Goal: Task Accomplishment & Management: Manage account settings

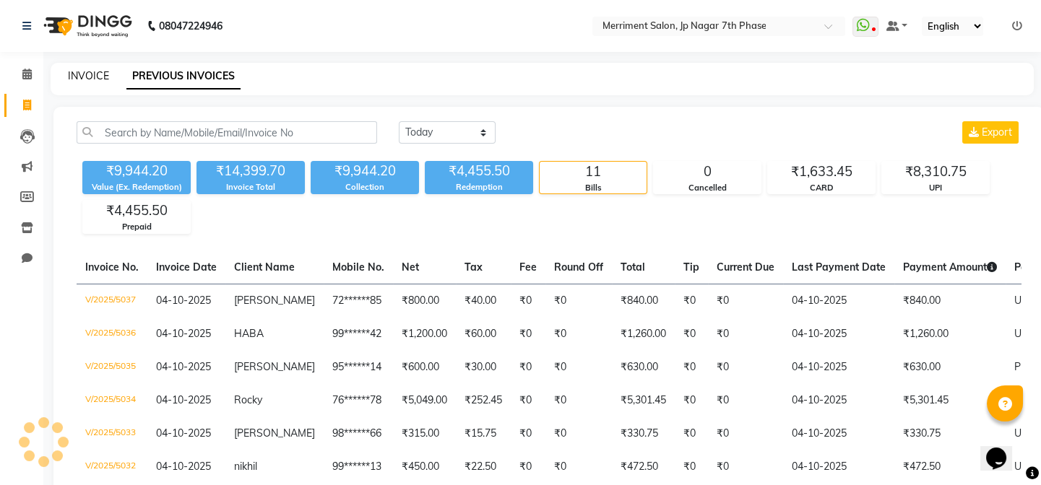
click at [78, 77] on link "INVOICE" at bounding box center [88, 75] width 41 height 13
select select "service"
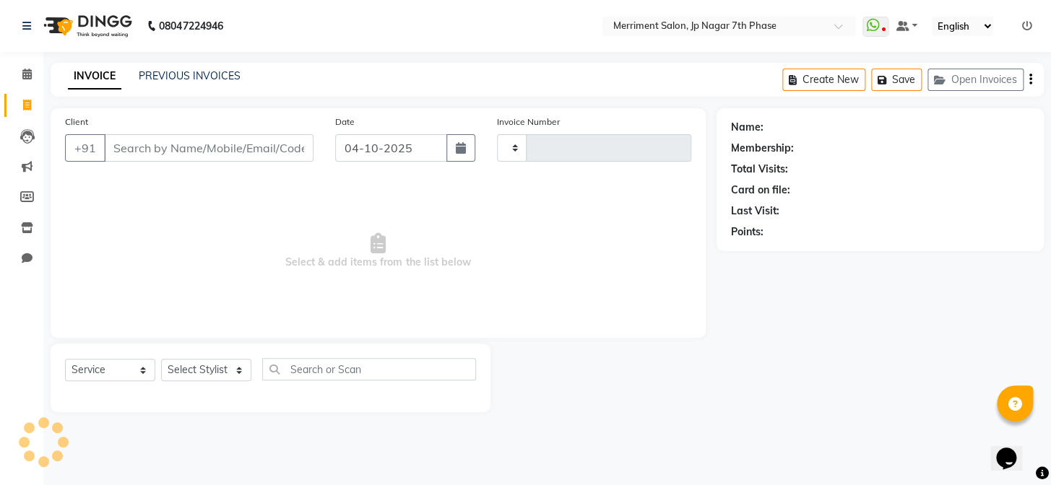
click at [168, 153] on input "Client" at bounding box center [209, 147] width 210 height 27
type input "8123961114"
type input "5038"
select select "4110"
type input "8123961114"
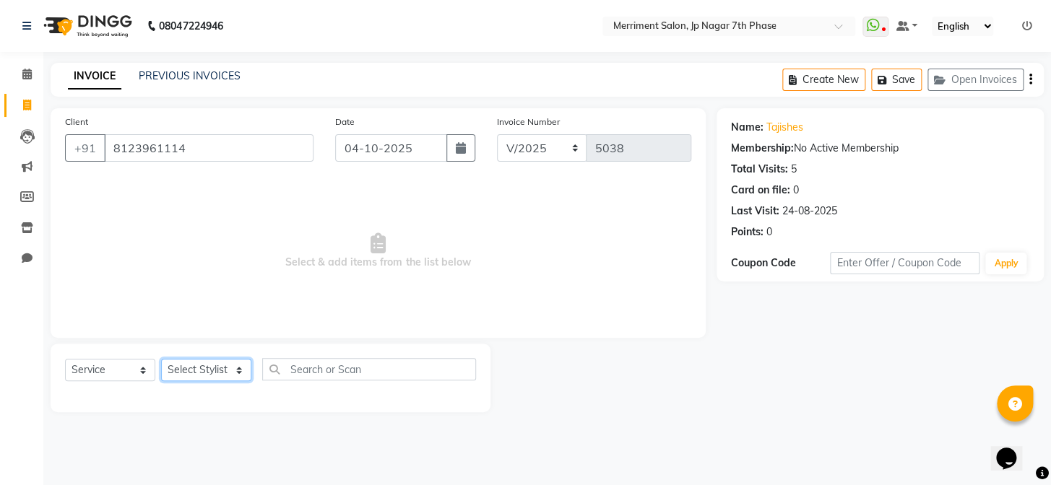
drag, startPoint x: 185, startPoint y: 364, endPoint x: 178, endPoint y: 334, distance: 31.0
click at [185, 364] on select "Select Stylist" at bounding box center [206, 370] width 90 height 22
select select "package"
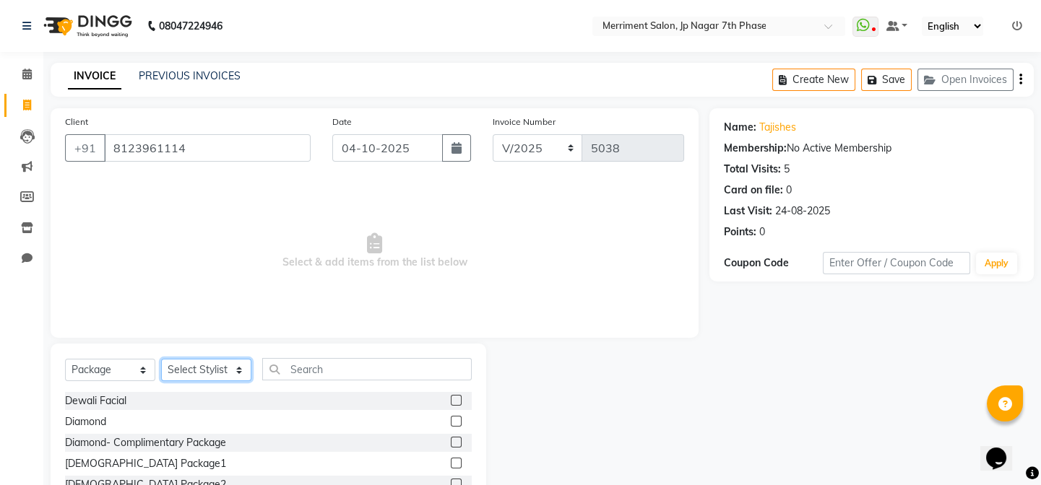
select select "72476"
click at [161, 359] on select "Select Stylist Chiru [PERSON_NAME] [PERSON_NAME] Nirmal [PERSON_NAME] Priyanka …" at bounding box center [206, 370] width 90 height 22
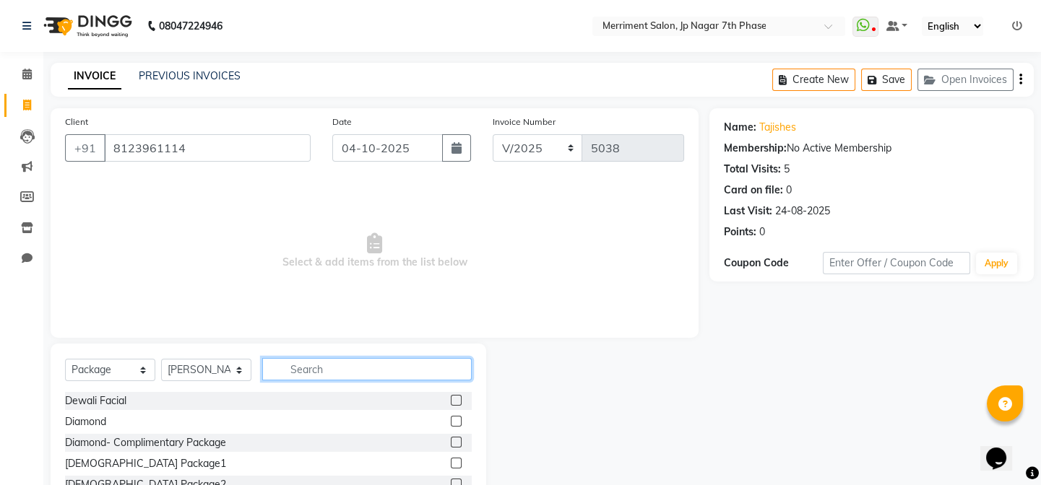
click at [313, 372] on input "text" at bounding box center [367, 369] width 210 height 22
type input "g"
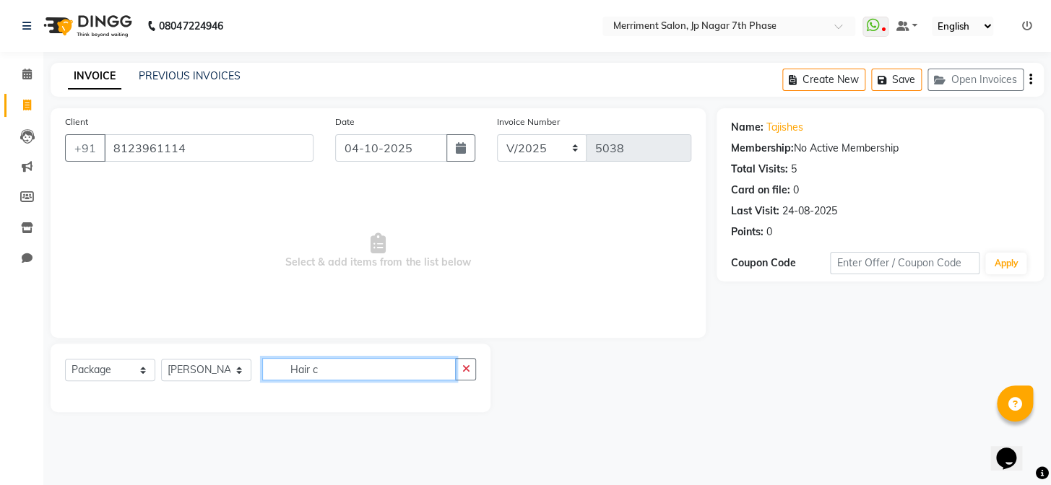
type input "Hair c"
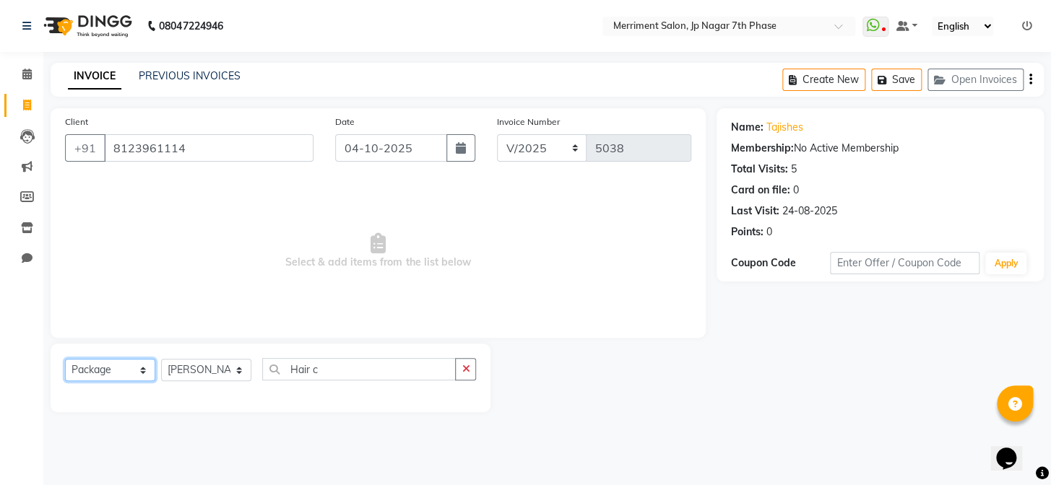
click at [129, 363] on select "Select Service Product Membership Package Voucher Prepaid Gift Card" at bounding box center [110, 370] width 90 height 22
select select "service"
click at [65, 359] on select "Select Service Product Membership Package Voucher Prepaid Gift Card" at bounding box center [110, 370] width 90 height 22
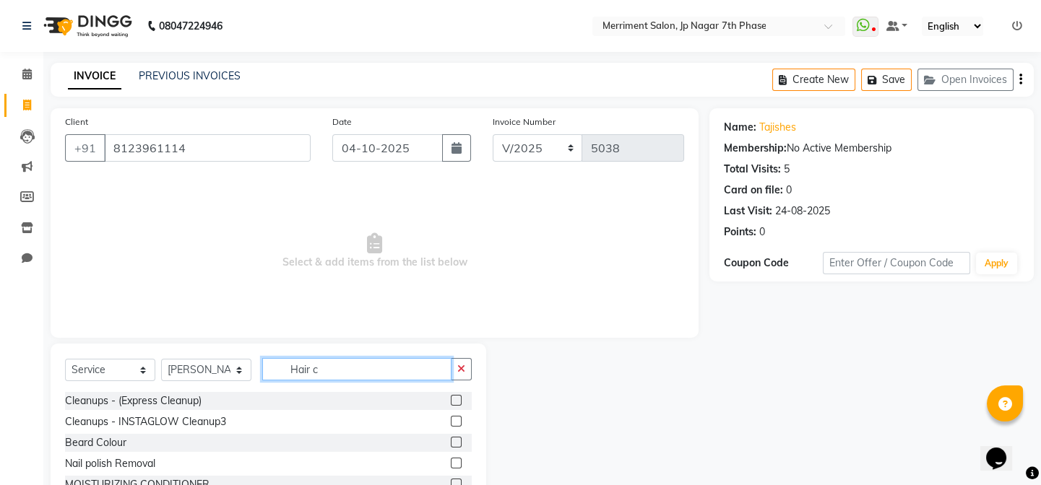
click at [334, 368] on input "Hair c" at bounding box center [356, 369] width 189 height 22
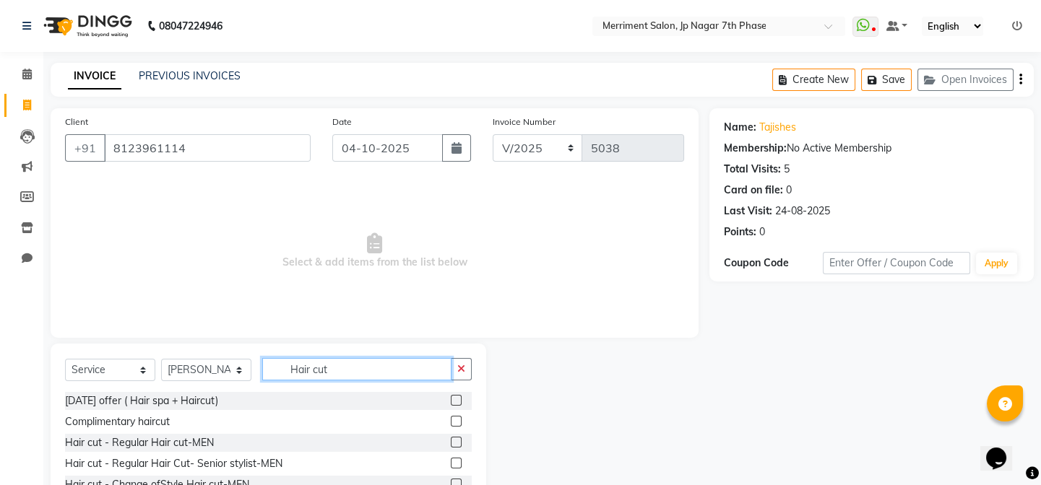
type input "Hair cut"
click at [451, 462] on label at bounding box center [456, 463] width 11 height 11
click at [451, 462] on input "checkbox" at bounding box center [455, 463] width 9 height 9
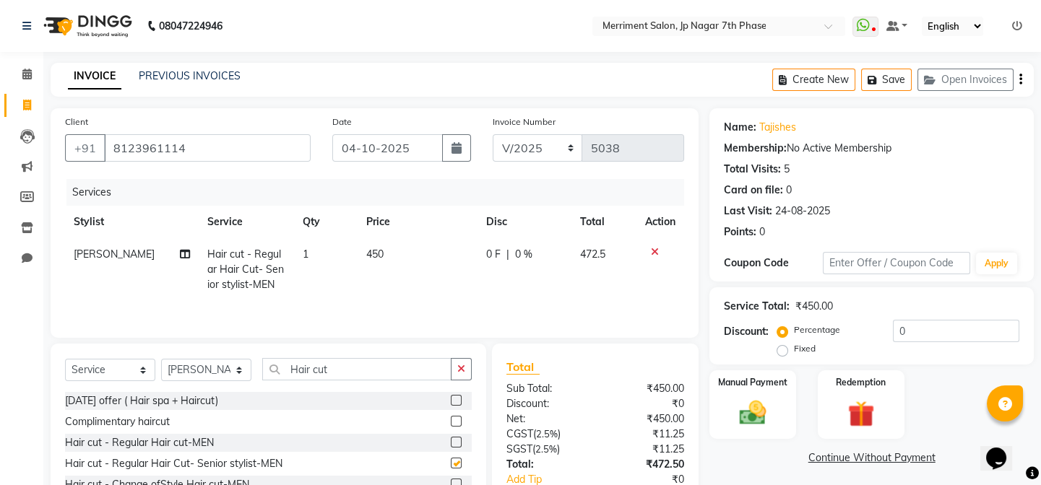
checkbox input "false"
drag, startPoint x: 376, startPoint y: 372, endPoint x: 249, endPoint y: 353, distance: 127.8
click at [249, 353] on div "Select Service Product Membership Package Voucher Prepaid Gift Card Select Styl…" at bounding box center [269, 450] width 436 height 213
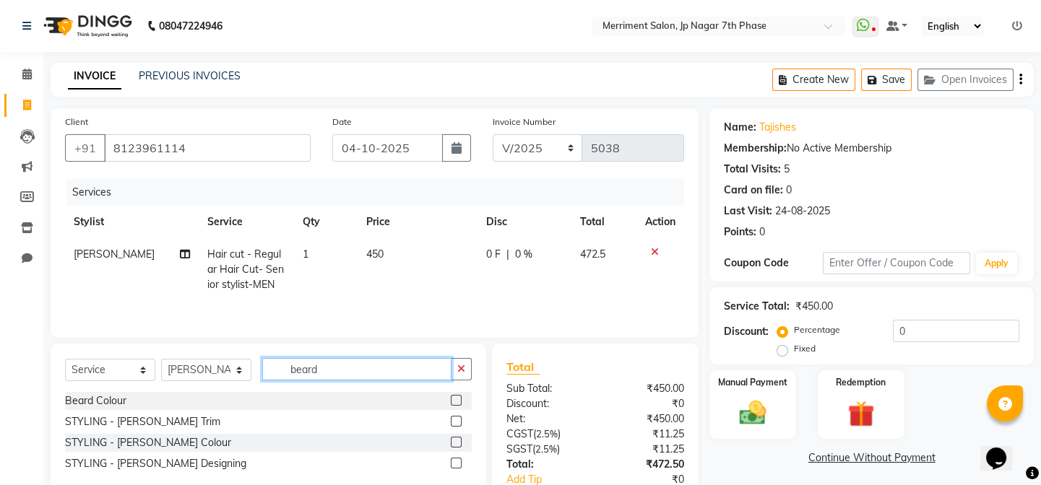
type input "beard"
drag, startPoint x: 459, startPoint y: 423, endPoint x: 422, endPoint y: 405, distance: 42.0
click at [459, 423] on label at bounding box center [456, 421] width 11 height 11
click at [459, 423] on input "checkbox" at bounding box center [455, 422] width 9 height 9
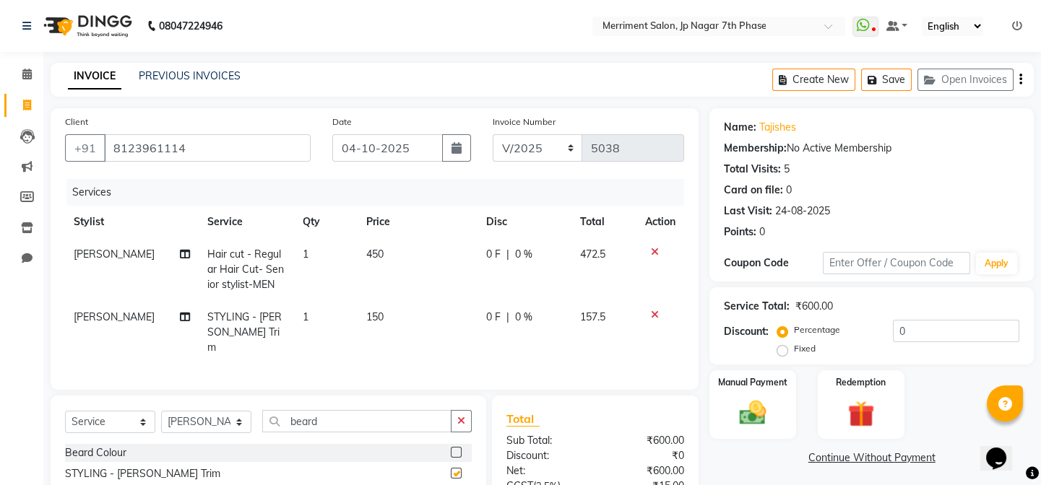
checkbox input "false"
drag, startPoint x: 385, startPoint y: 421, endPoint x: 147, endPoint y: 421, distance: 237.7
click at [147, 421] on div "Select Service Product Membership Package Voucher Prepaid Gift Card Select Styl…" at bounding box center [268, 427] width 407 height 34
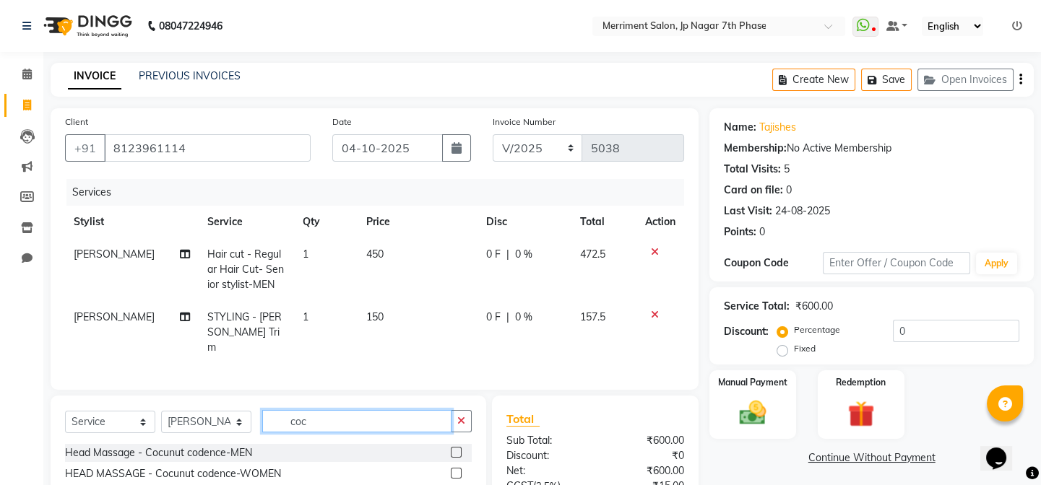
type input "coc"
click at [455, 449] on label at bounding box center [456, 452] width 11 height 11
click at [455, 449] on input "checkbox" at bounding box center [455, 453] width 9 height 9
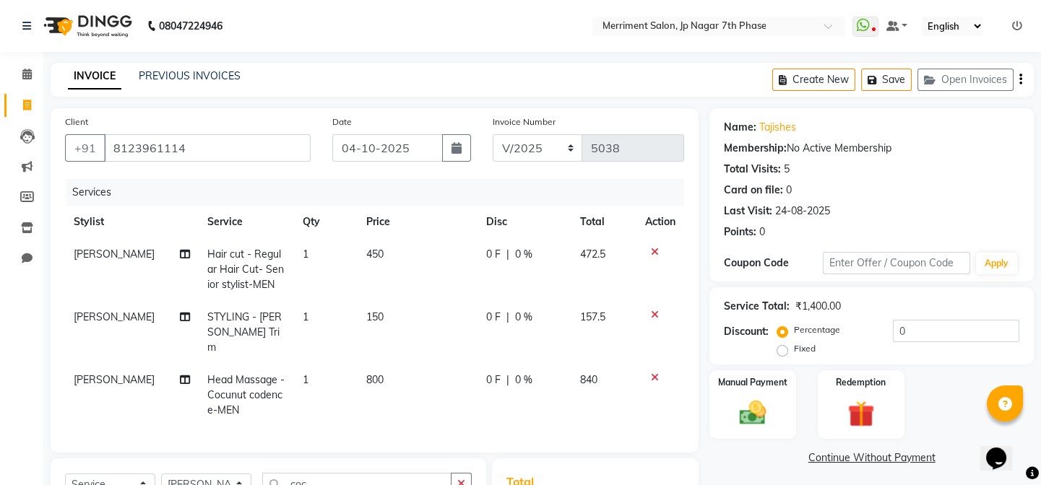
checkbox input "false"
click at [366, 373] on span "800" at bounding box center [374, 379] width 17 height 13
select select "72476"
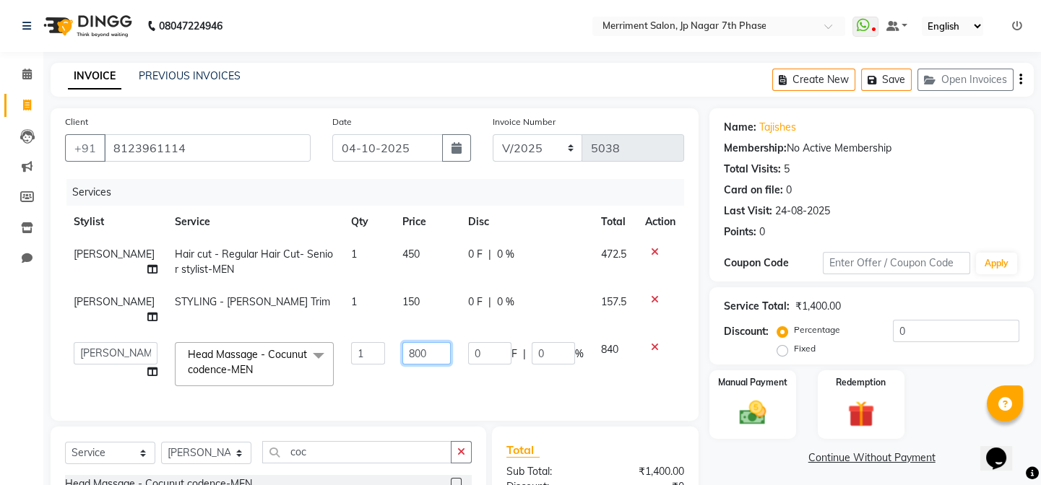
click at [423, 355] on input "800" at bounding box center [426, 353] width 48 height 22
type input "8"
type input "600"
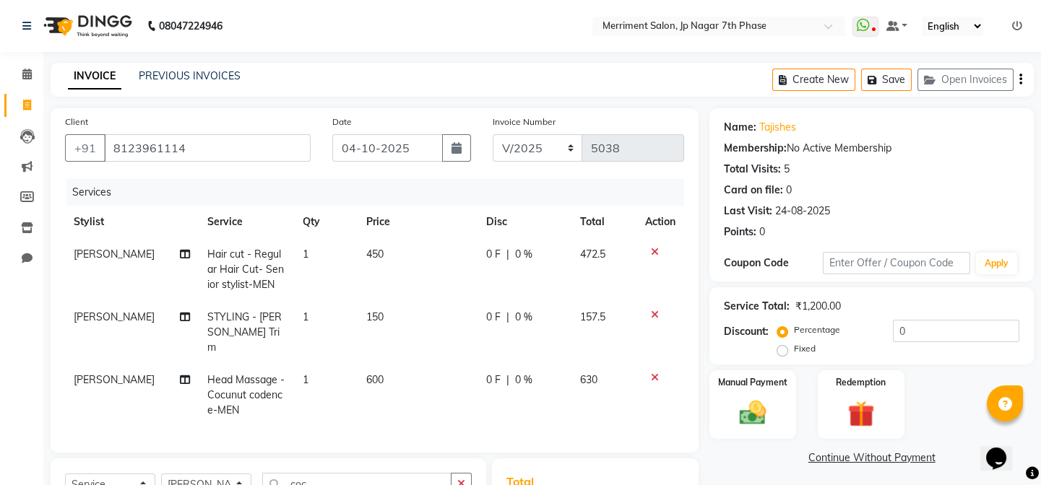
click at [535, 396] on div "Services Stylist Service Qty Price Disc Total Action [PERSON_NAME] Hair cut - R…" at bounding box center [374, 308] width 619 height 259
click at [758, 407] on img at bounding box center [752, 413] width 45 height 32
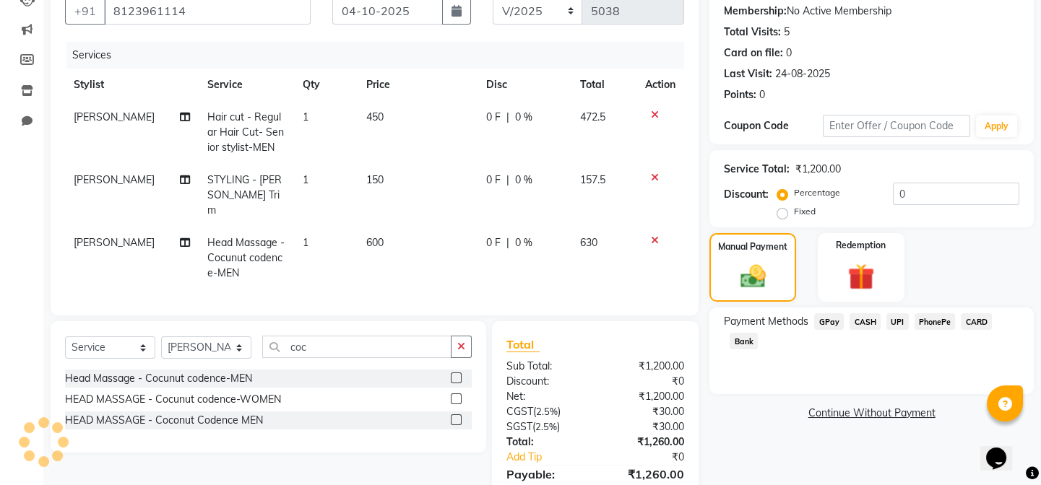
scroll to position [202, 0]
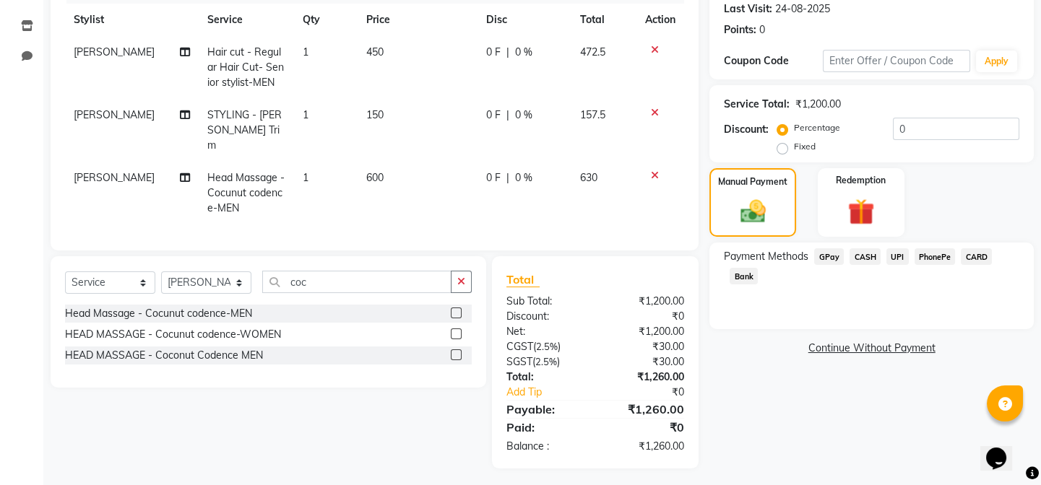
click at [899, 254] on span "UPI" at bounding box center [897, 257] width 22 height 17
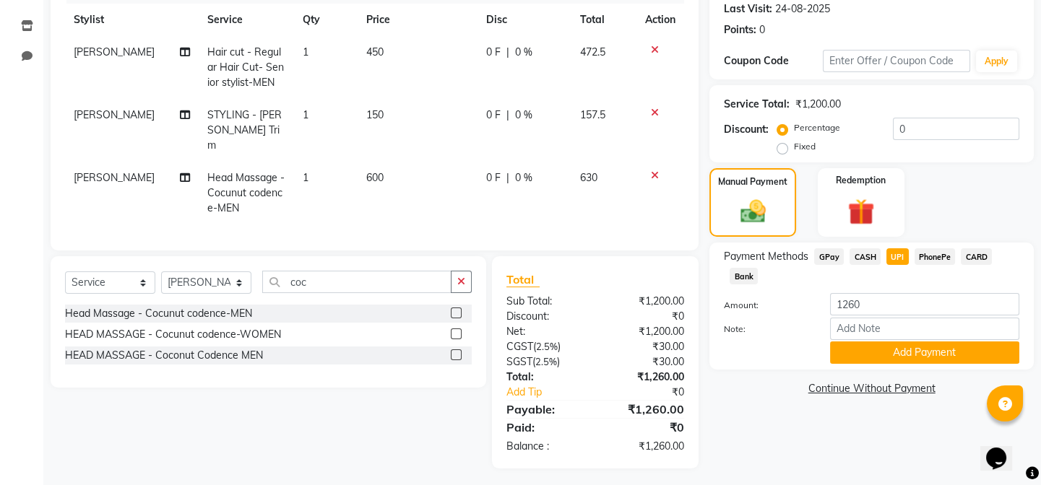
click at [969, 251] on span "CARD" at bounding box center [976, 257] width 31 height 17
click at [917, 357] on button "Add Payment" at bounding box center [924, 353] width 189 height 22
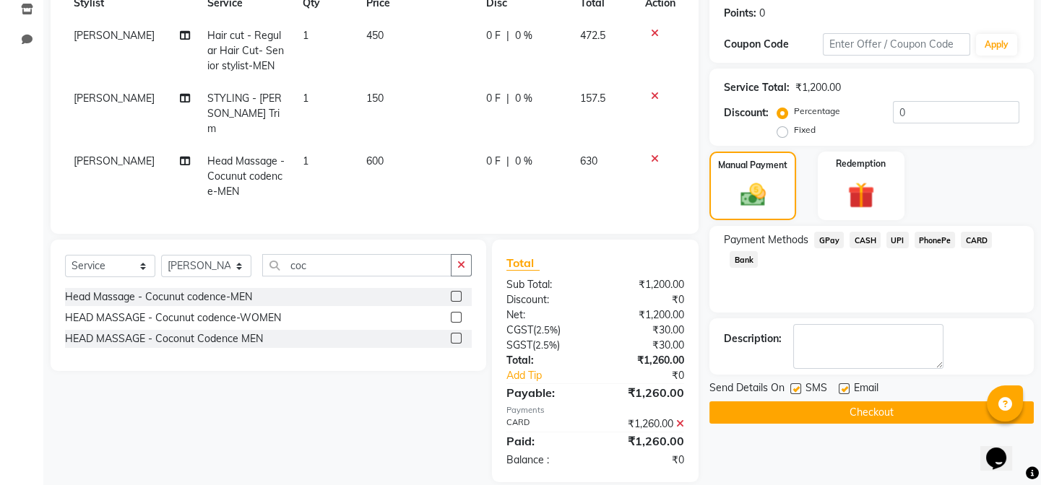
scroll to position [233, 0]
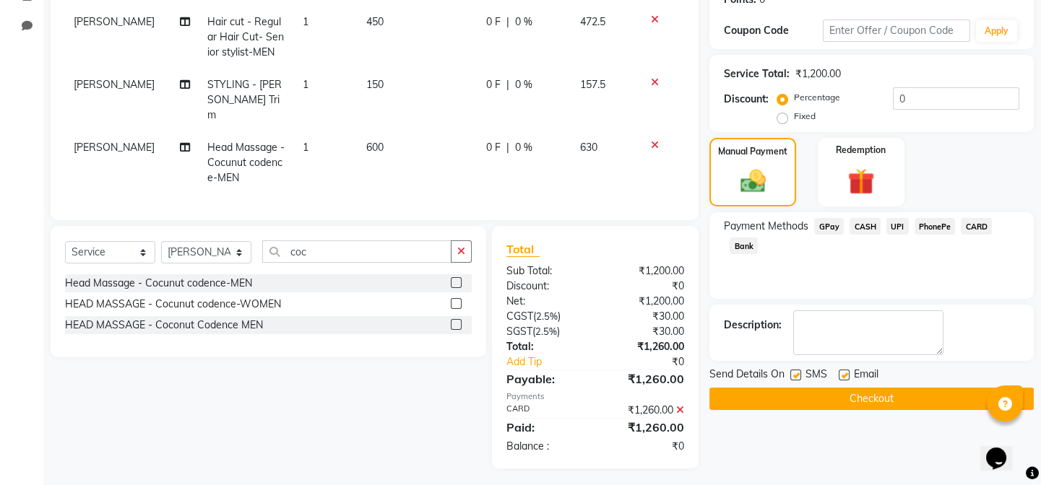
click at [843, 407] on button "Checkout" at bounding box center [871, 399] width 324 height 22
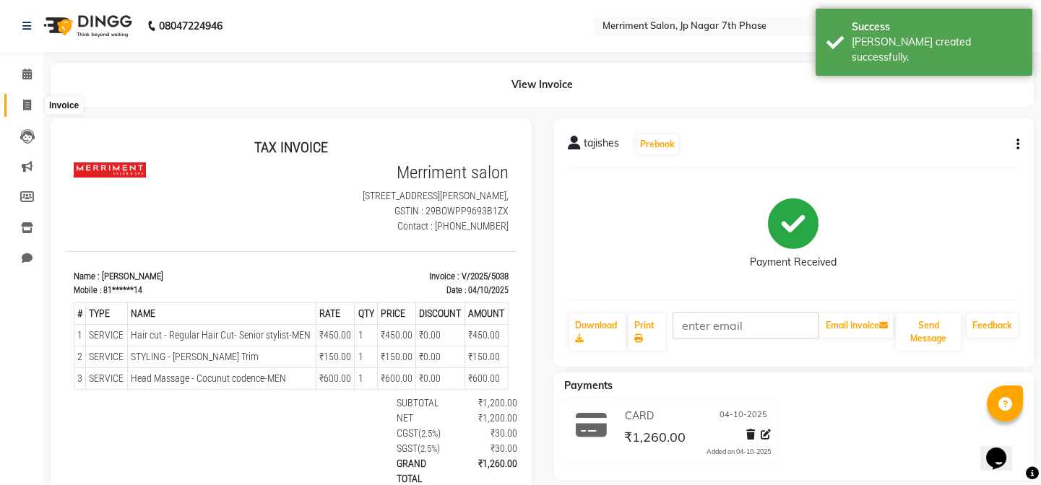
click at [32, 101] on span at bounding box center [26, 106] width 25 height 17
select select "service"
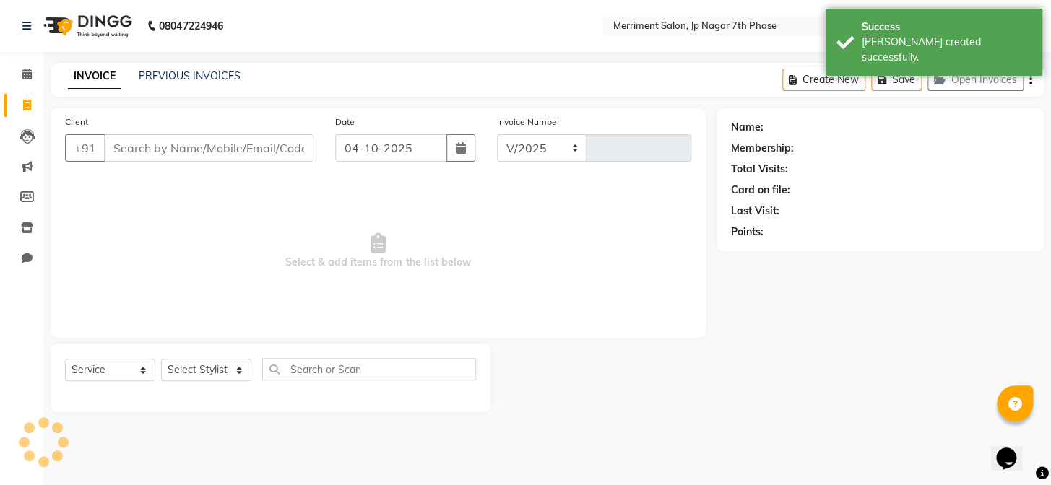
select select "4110"
type input "5039"
click at [168, 66] on div "INVOICE PREVIOUS INVOICES Create New Save Open Invoices" at bounding box center [547, 80] width 993 height 34
select select "package"
click at [170, 69] on div "PREVIOUS INVOICES" at bounding box center [190, 76] width 102 height 15
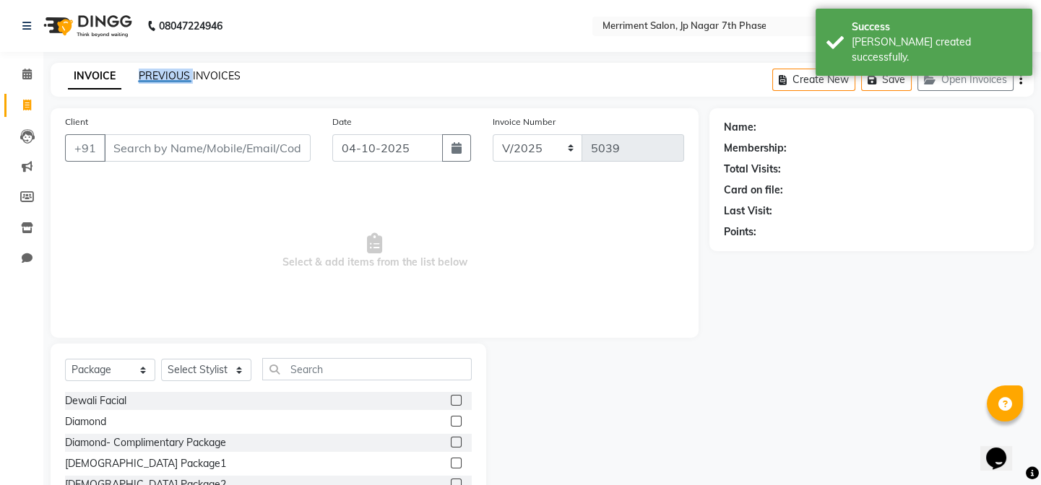
click at [173, 72] on link "PREVIOUS INVOICES" at bounding box center [190, 75] width 102 height 13
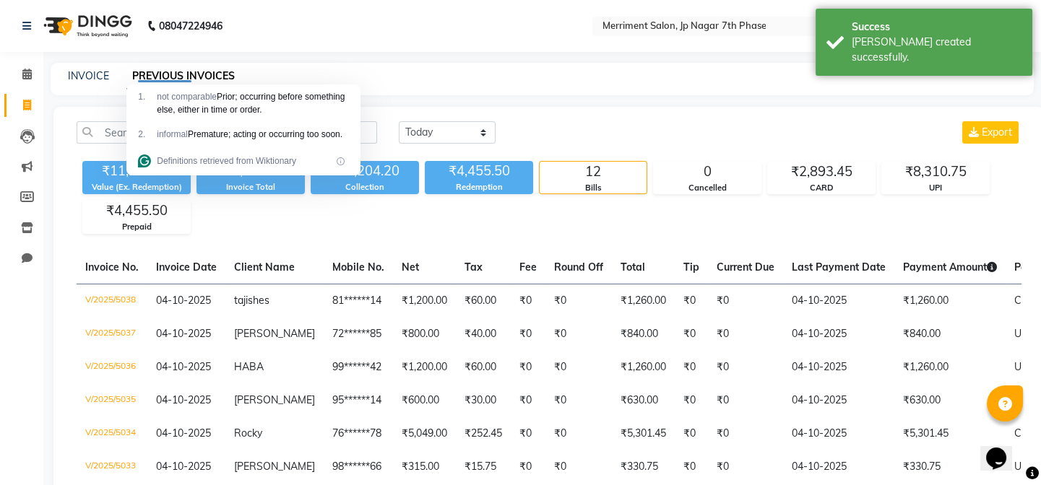
click at [342, 229] on div "₹11,204.20 Value (Ex. Redemption) ₹15,659.70 Invoice Total ₹11,204.20 Collectio…" at bounding box center [549, 194] width 945 height 79
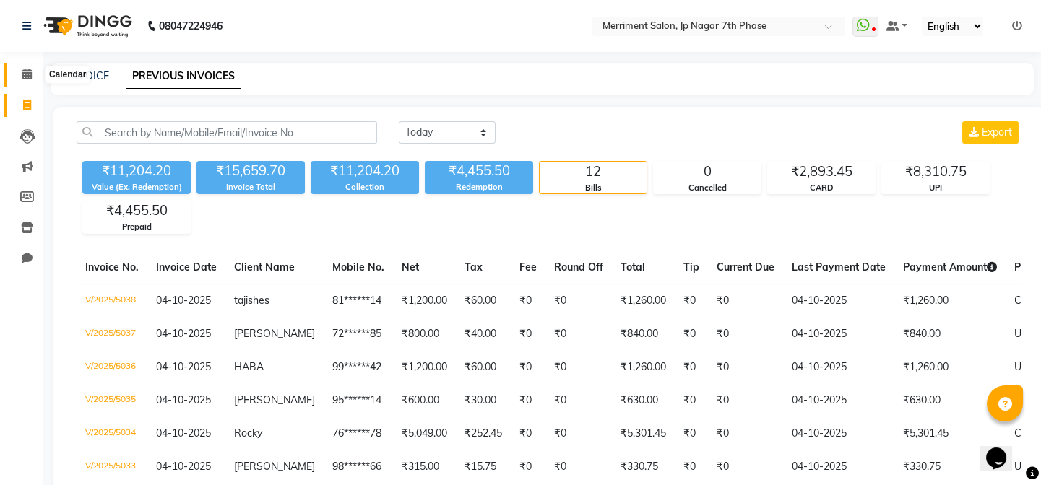
click at [25, 77] on icon at bounding box center [26, 74] width 9 height 11
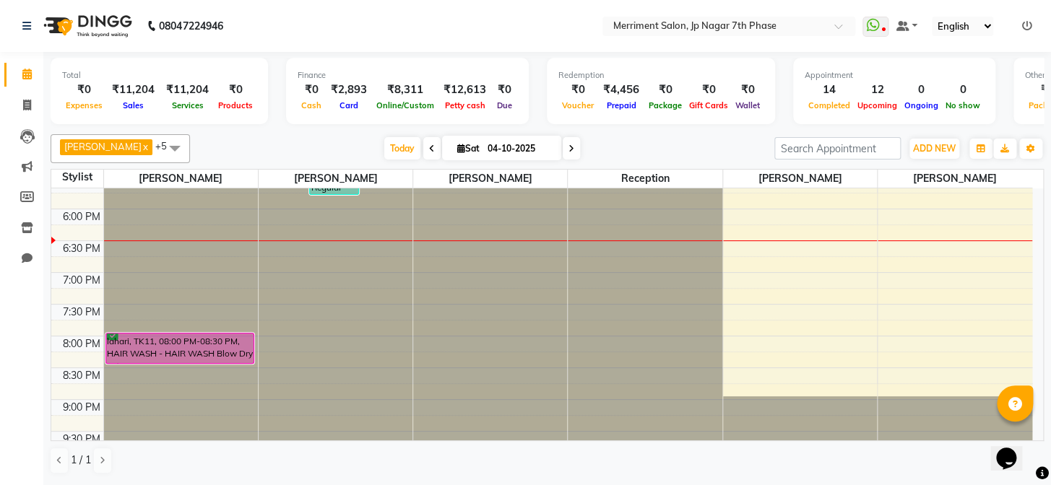
scroll to position [696, 0]
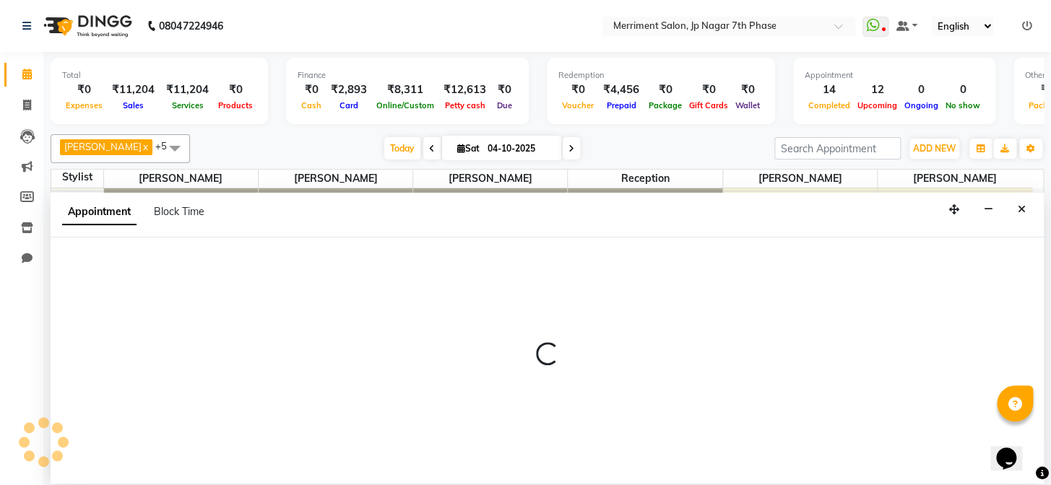
select select "72476"
select select "tentative"
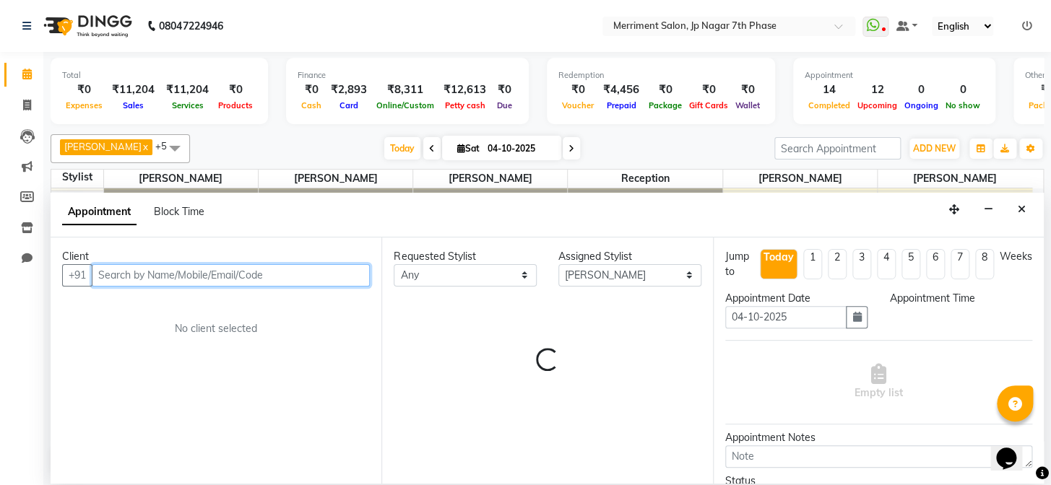
select select "1140"
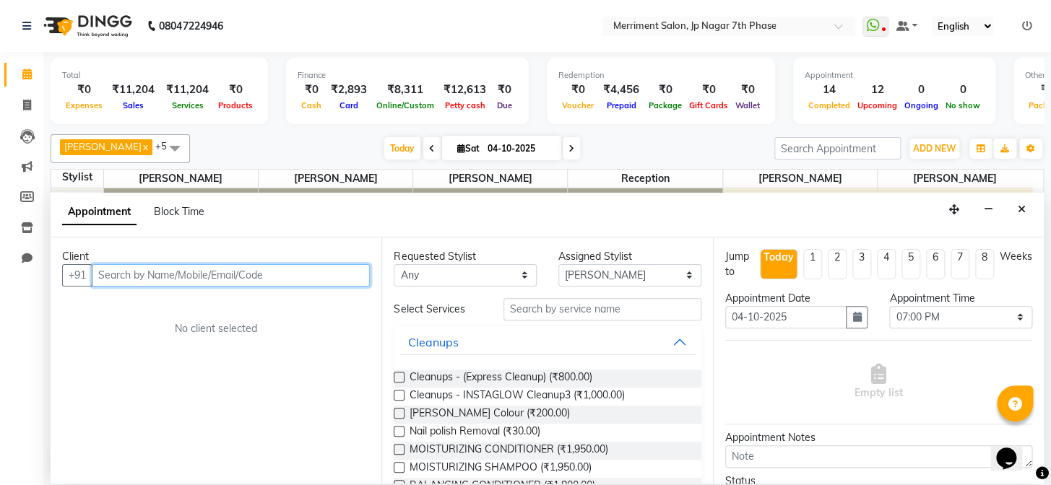
click at [267, 278] on input "text" at bounding box center [231, 275] width 278 height 22
paste input "9535773465"
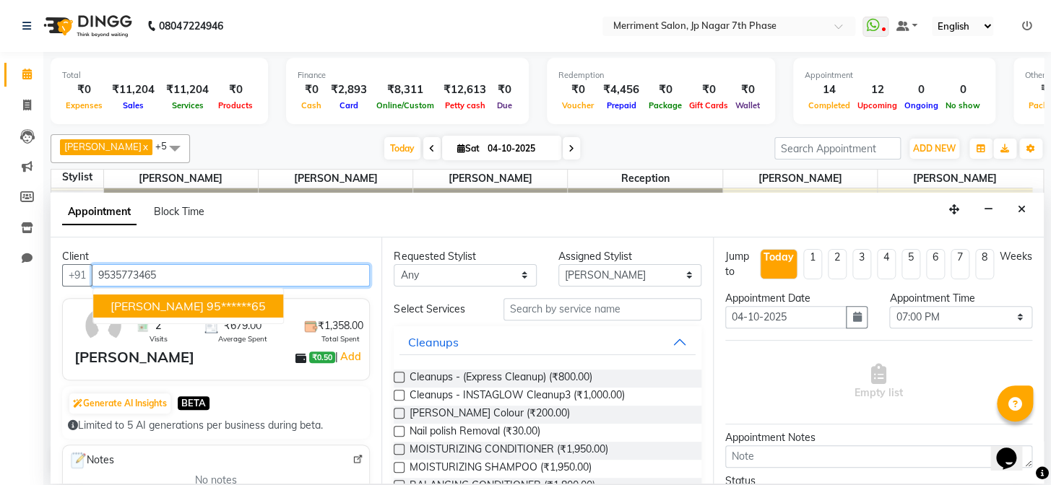
click at [141, 303] on span "[PERSON_NAME]" at bounding box center [157, 306] width 93 height 14
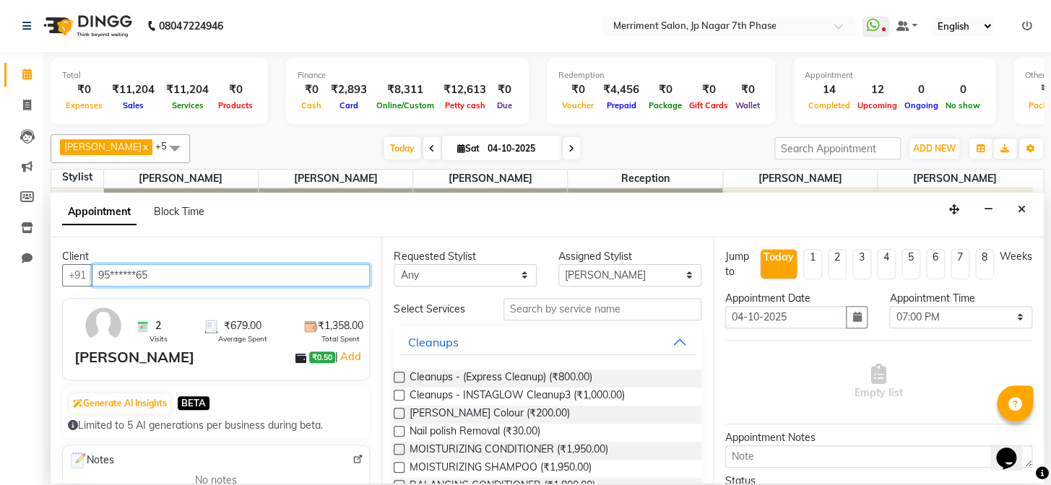
type input "95******65"
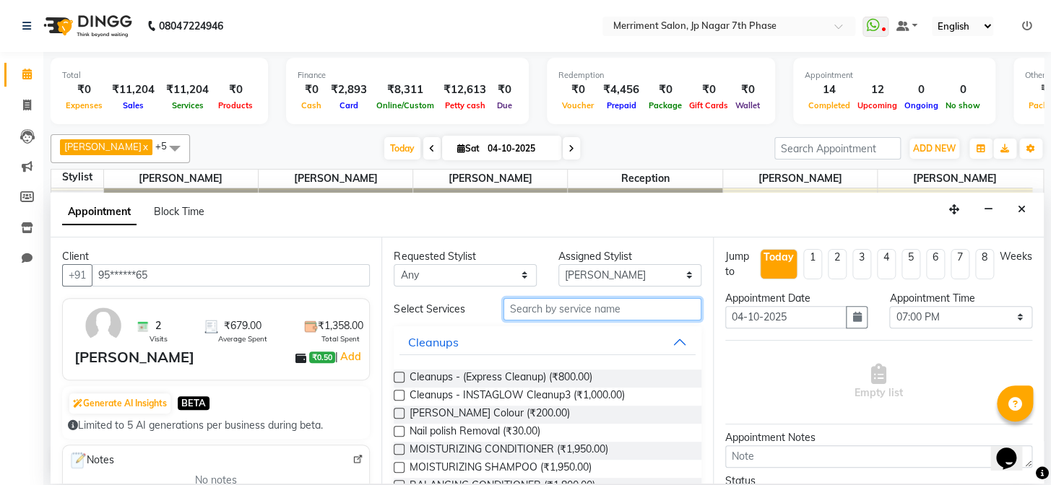
click at [520, 311] on input "text" at bounding box center [603, 309] width 198 height 22
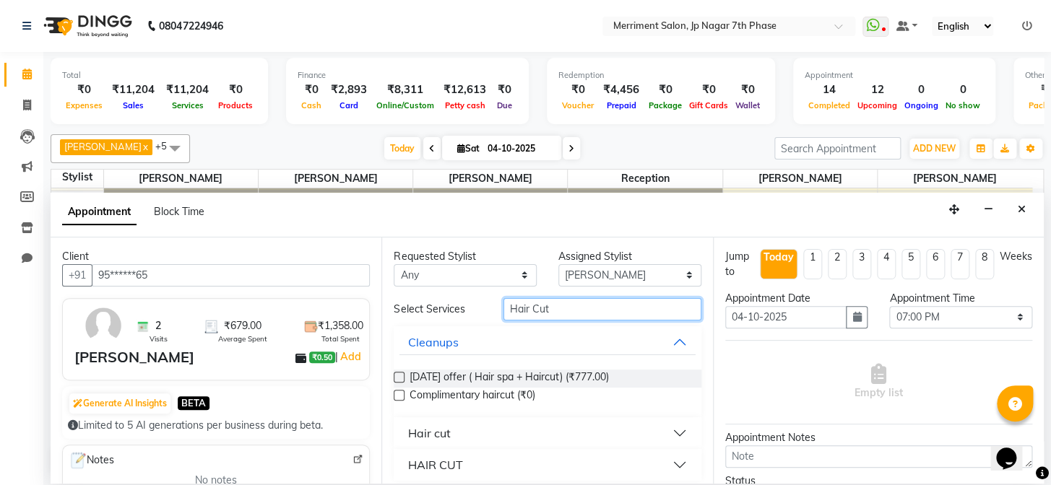
type input "Hair Cut"
click at [506, 424] on button "Hair cut" at bounding box center [546, 433] width 295 height 26
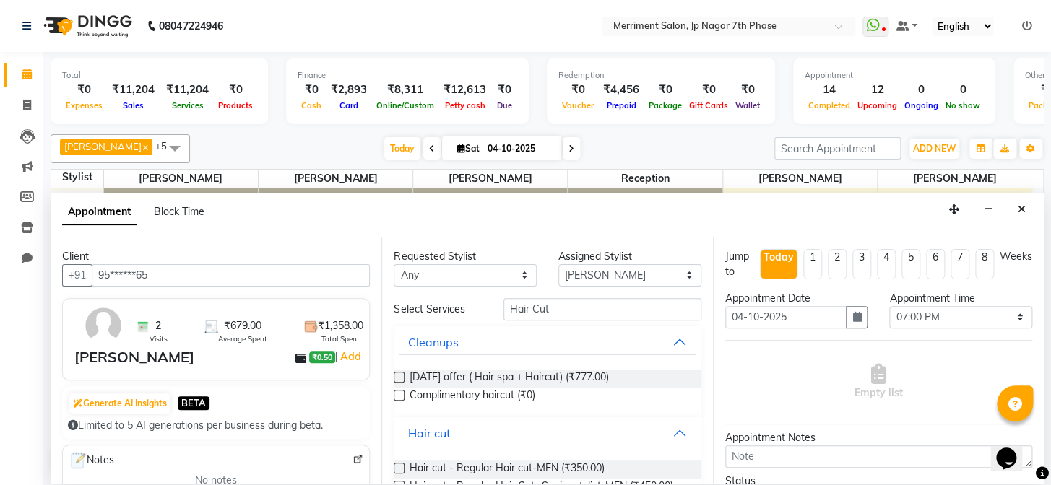
scroll to position [131, 0]
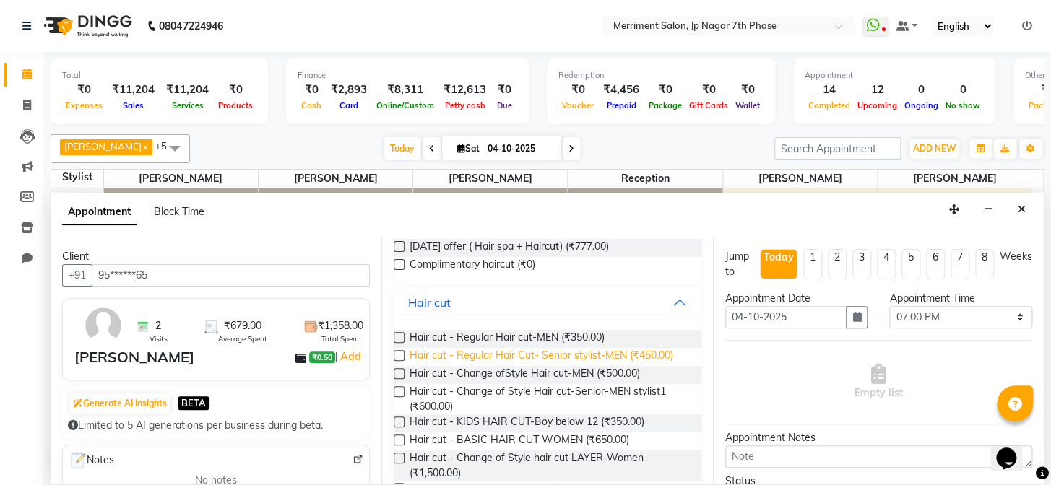
click at [626, 353] on span "Hair cut - Regular Hair Cut- Senior stylist-MEN (₹450.00)" at bounding box center [541, 357] width 264 height 18
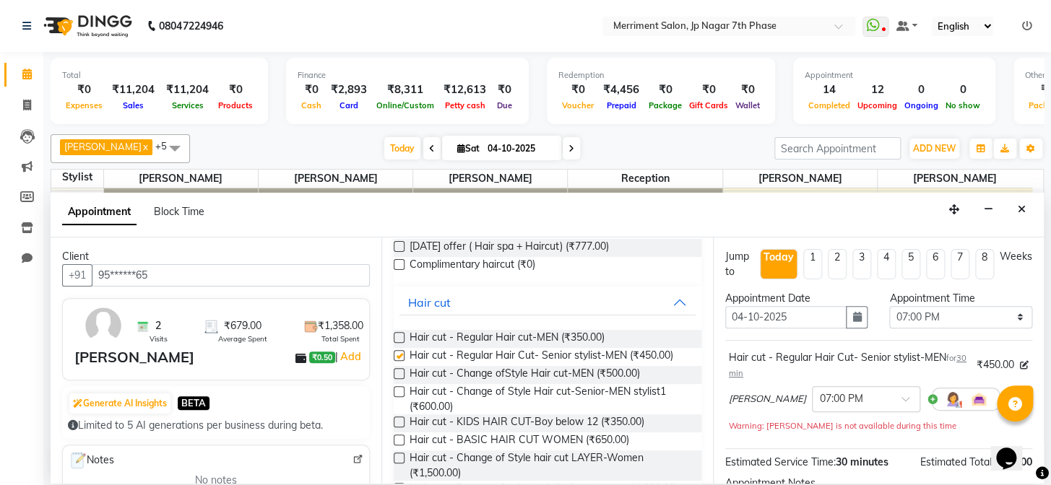
checkbox input "false"
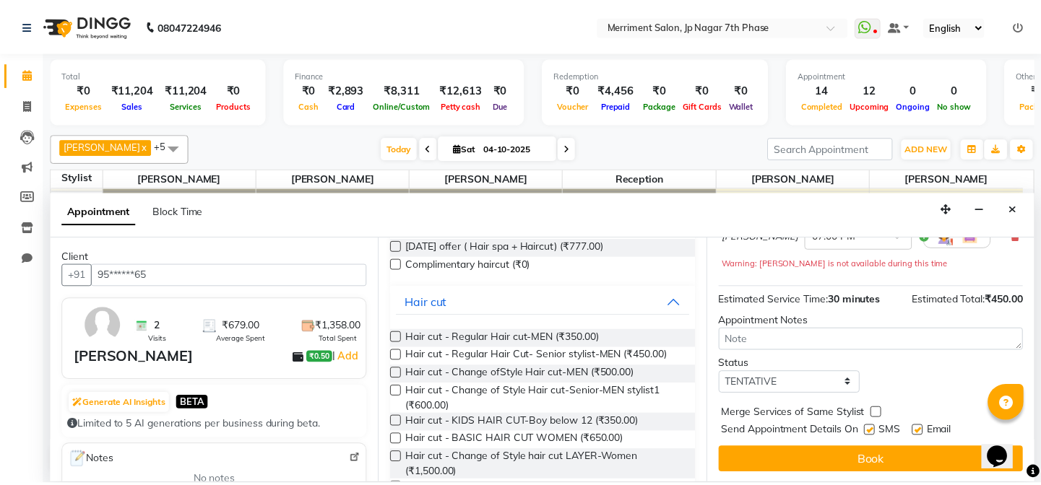
scroll to position [163, 0]
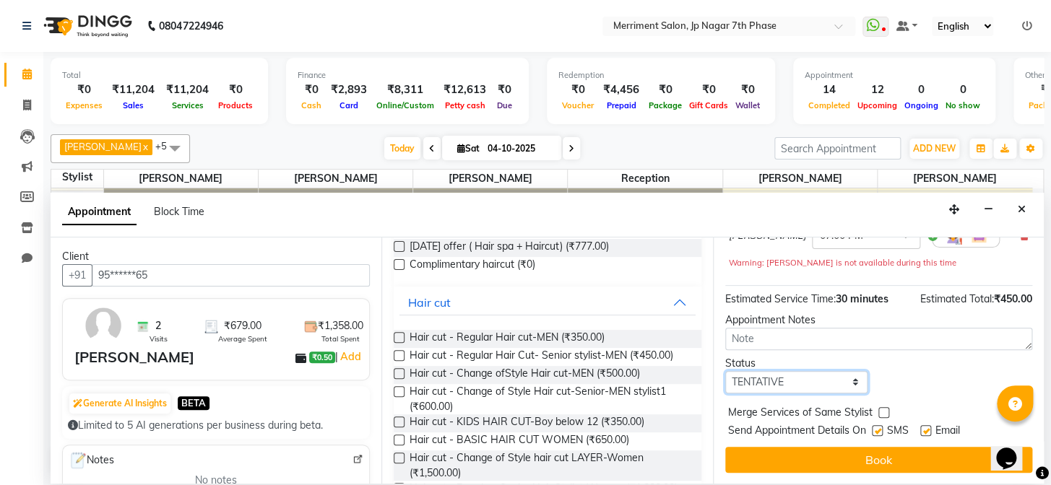
click at [819, 371] on select "Select TENTATIVE CONFIRM CHECK-IN UPCOMING" at bounding box center [796, 382] width 143 height 22
select select "confirm booking"
click at [725, 371] on select "Select TENTATIVE CONFIRM CHECK-IN UPCOMING" at bounding box center [796, 382] width 143 height 22
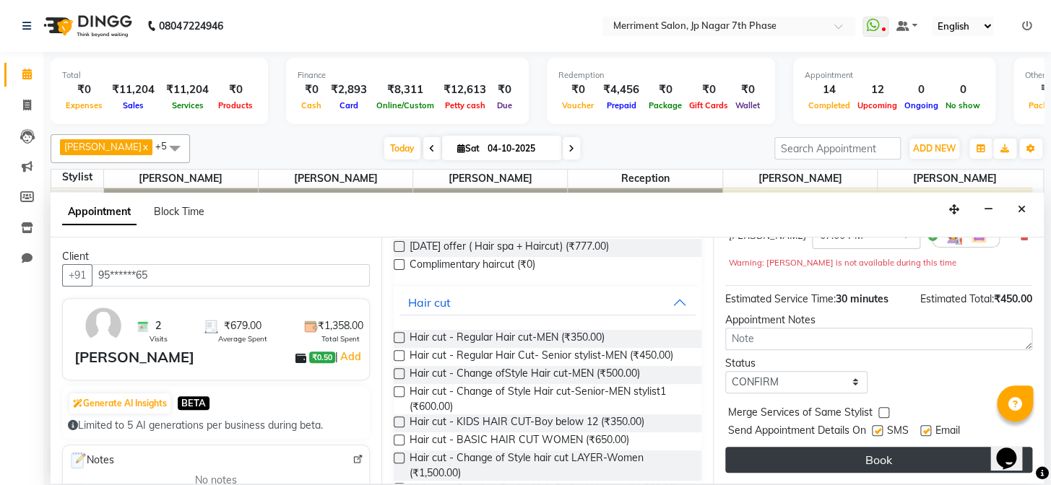
click at [837, 452] on button "Book" at bounding box center [878, 460] width 307 height 26
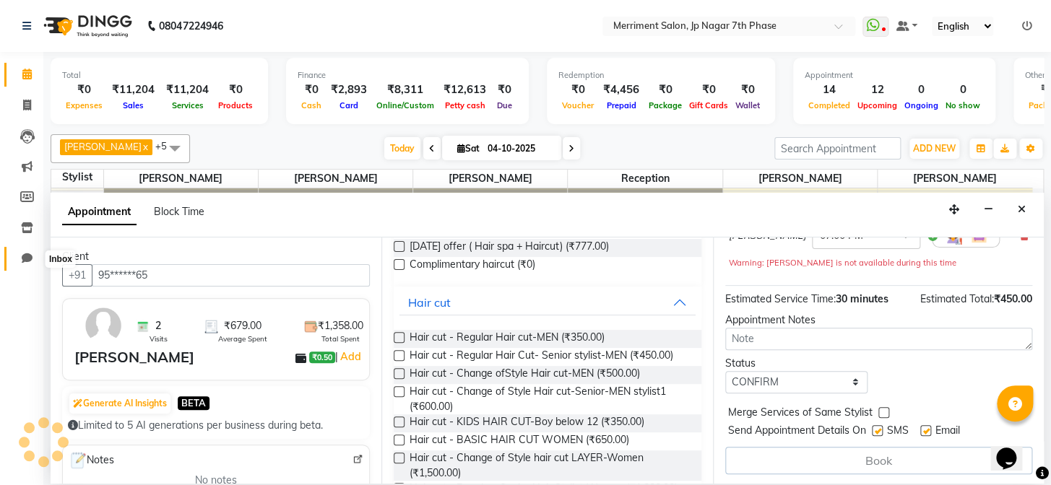
click at [22, 264] on span at bounding box center [26, 259] width 25 height 17
select select "100"
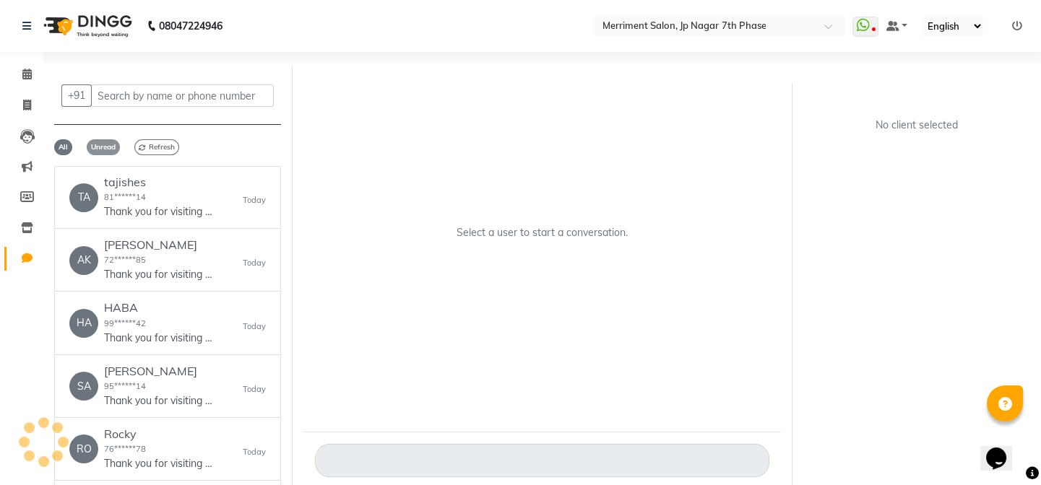
click at [111, 149] on span "Unread" at bounding box center [103, 147] width 33 height 16
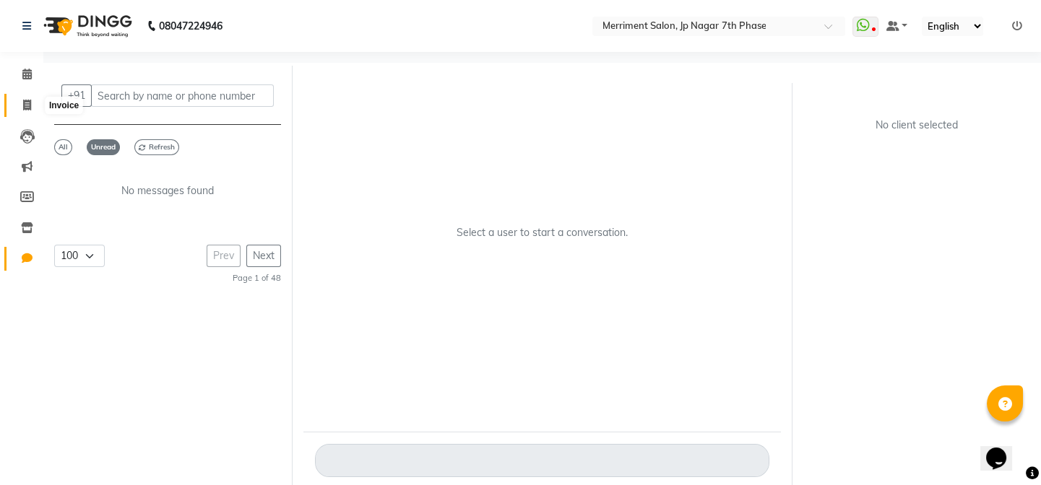
click at [21, 105] on span at bounding box center [26, 106] width 25 height 17
select select "service"
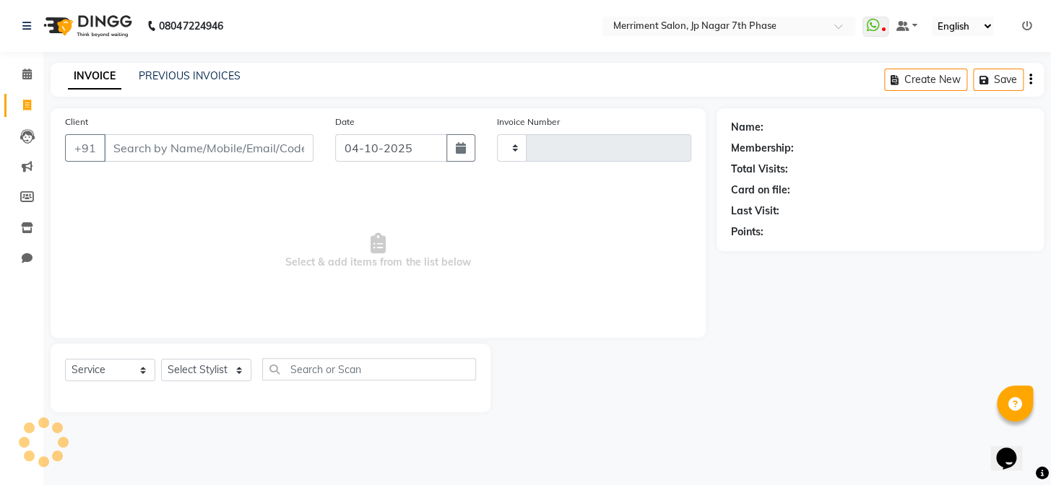
type input "5039"
select select "4110"
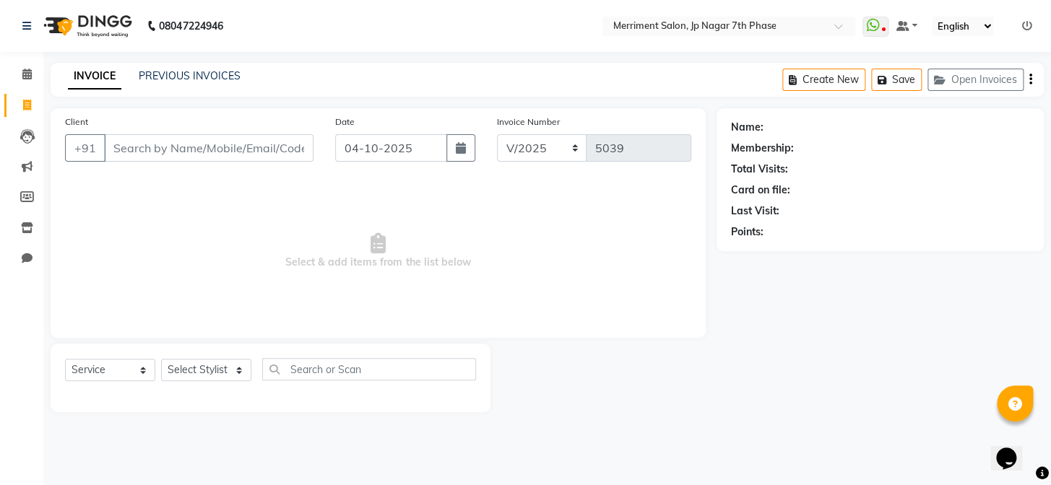
select select "package"
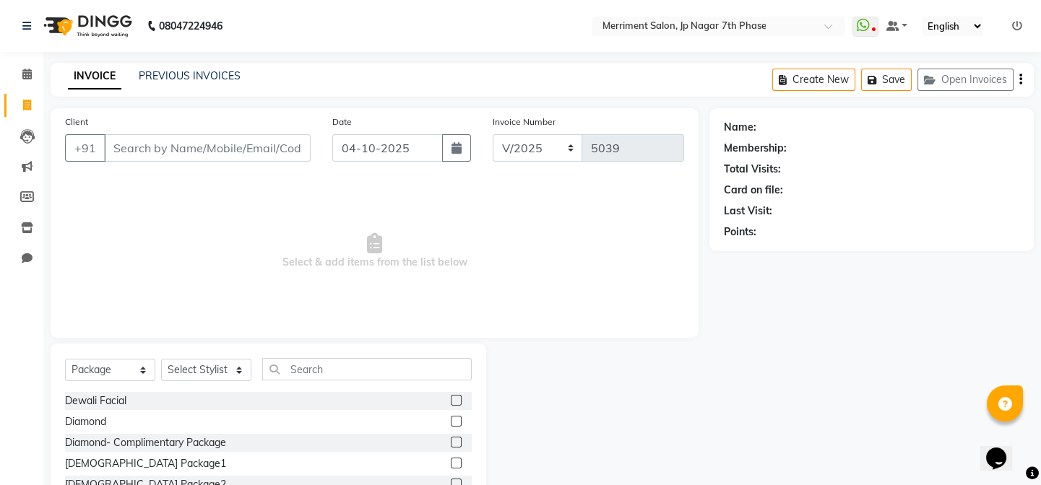
click at [224, 154] on input "Client" at bounding box center [207, 147] width 207 height 27
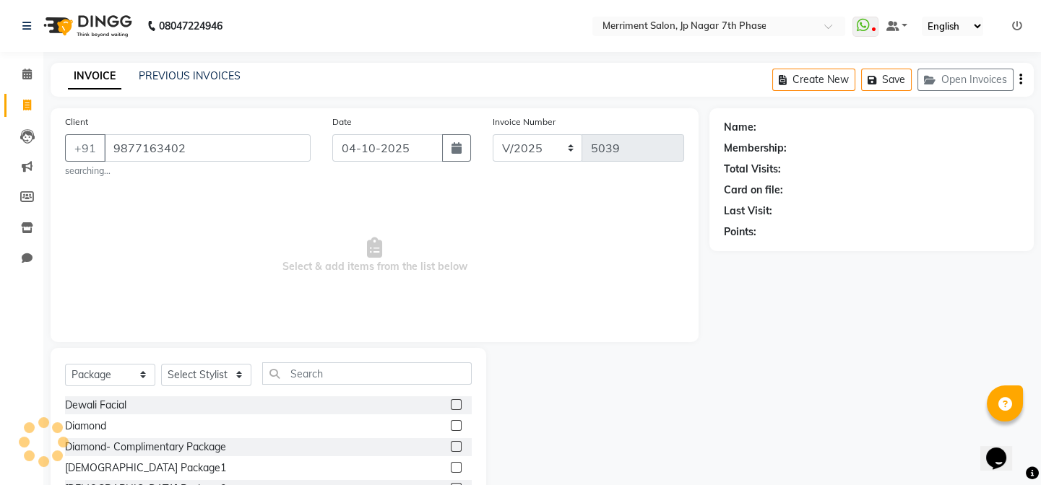
type input "9877163402"
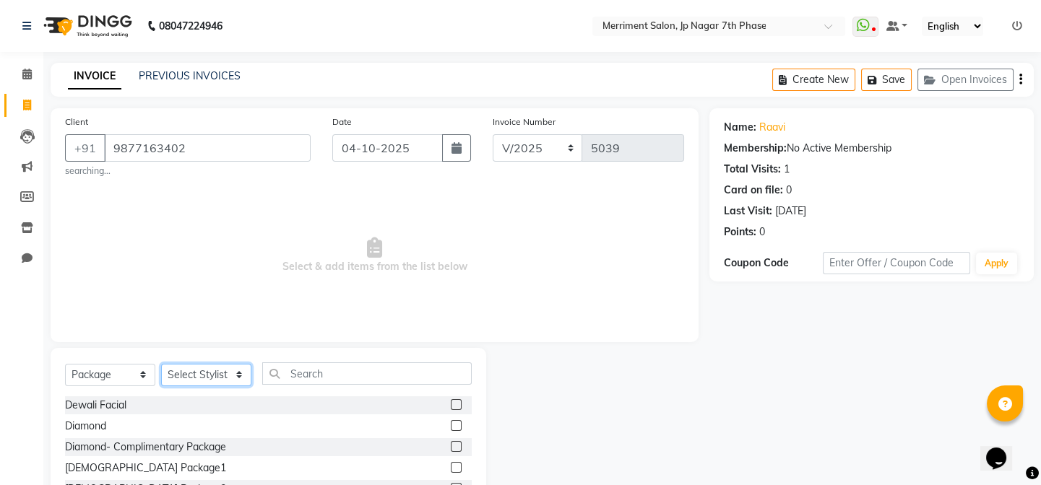
click at [220, 371] on select "Select Stylist Chiru [PERSON_NAME] [PERSON_NAME] Nirmal [PERSON_NAME] Priyanka …" at bounding box center [206, 375] width 90 height 22
select select "90977"
click at [161, 364] on select "Select Stylist Chiru [PERSON_NAME] [PERSON_NAME] Nirmal [PERSON_NAME] Priyanka …" at bounding box center [206, 375] width 90 height 22
click at [295, 372] on input "text" at bounding box center [367, 374] width 210 height 22
click at [127, 367] on select "Select Service Product Membership Package Voucher Prepaid Gift Card" at bounding box center [110, 375] width 90 height 22
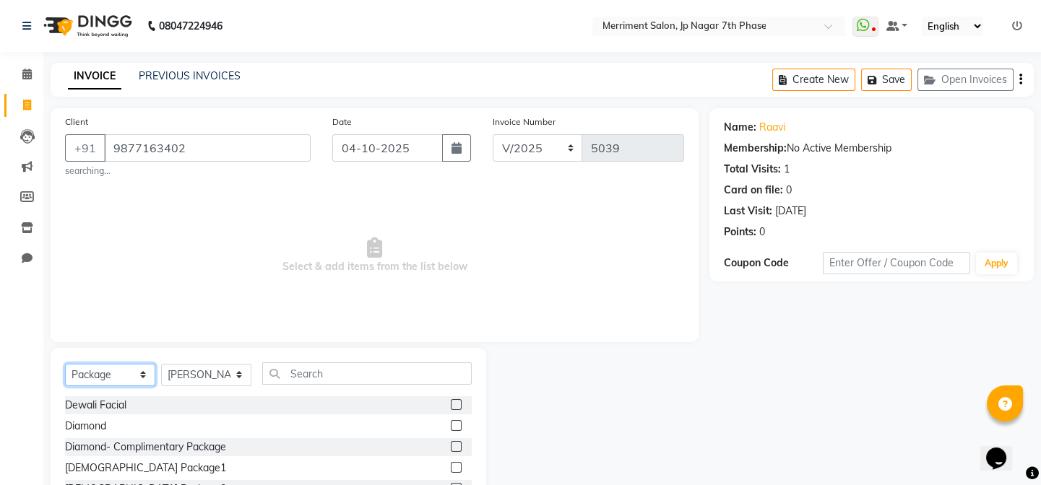
select select "service"
click at [65, 364] on select "Select Service Product Membership Package Voucher Prepaid Gift Card" at bounding box center [110, 375] width 90 height 22
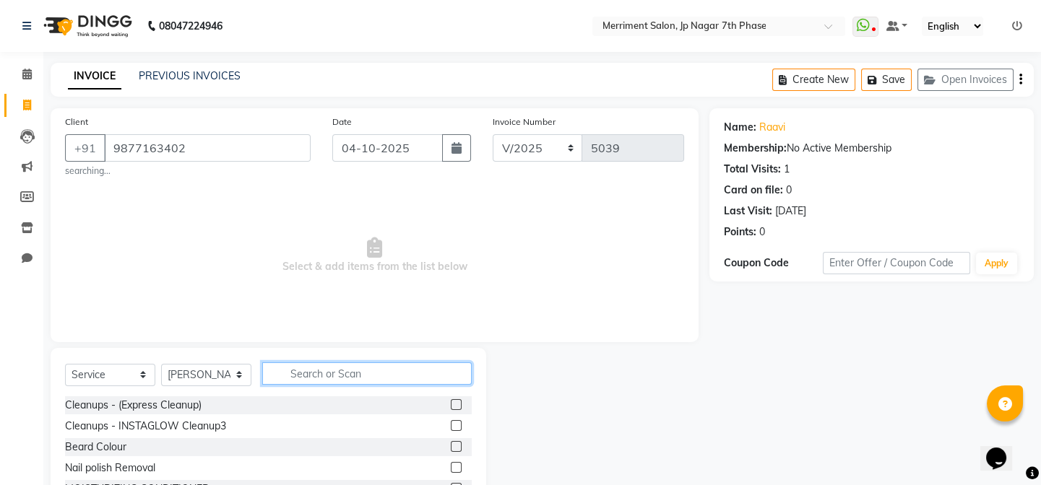
click at [358, 364] on input "text" at bounding box center [367, 374] width 210 height 22
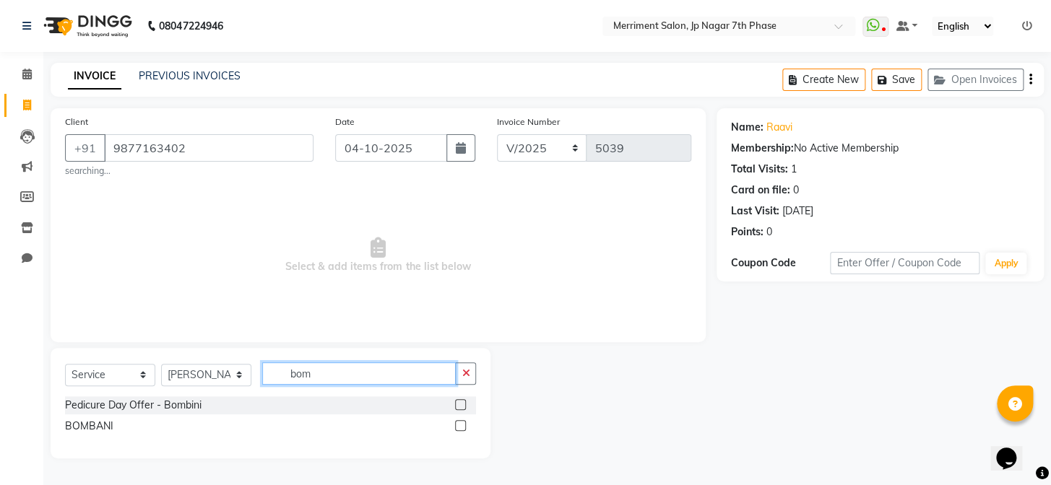
type input "bom"
click at [462, 404] on label at bounding box center [460, 404] width 11 height 11
click at [462, 404] on input "checkbox" at bounding box center [459, 405] width 9 height 9
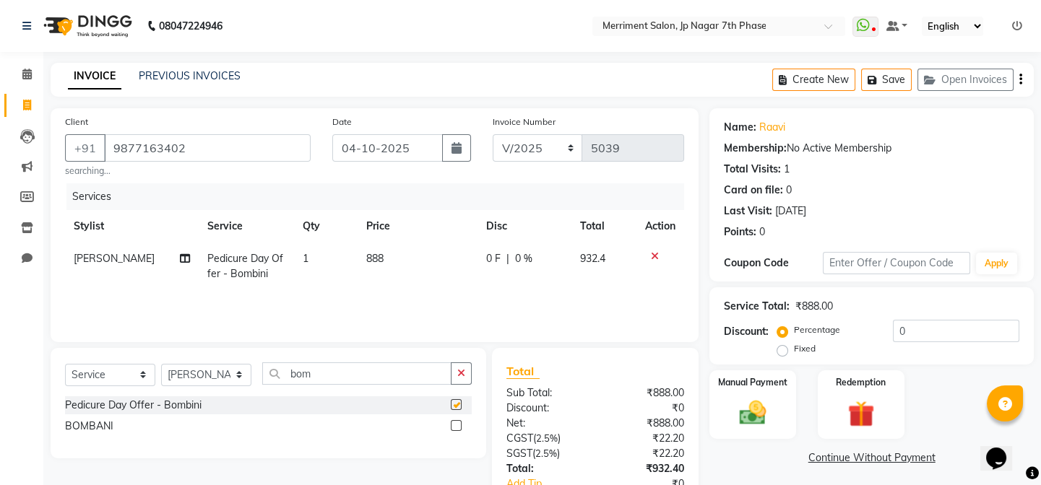
checkbox input "false"
click at [653, 257] on icon at bounding box center [655, 256] width 8 height 10
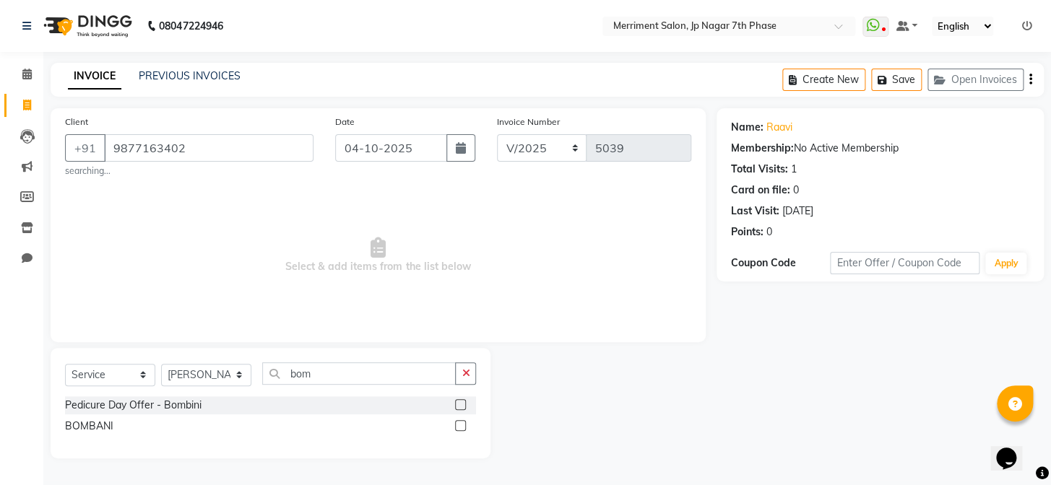
click at [462, 426] on label at bounding box center [460, 425] width 11 height 11
click at [462, 426] on input "checkbox" at bounding box center [459, 426] width 9 height 9
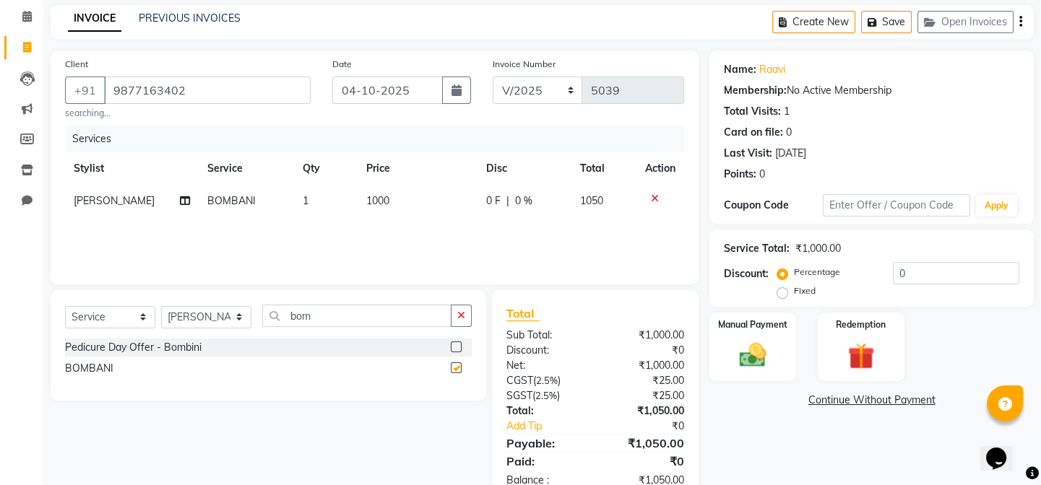
checkbox input "false"
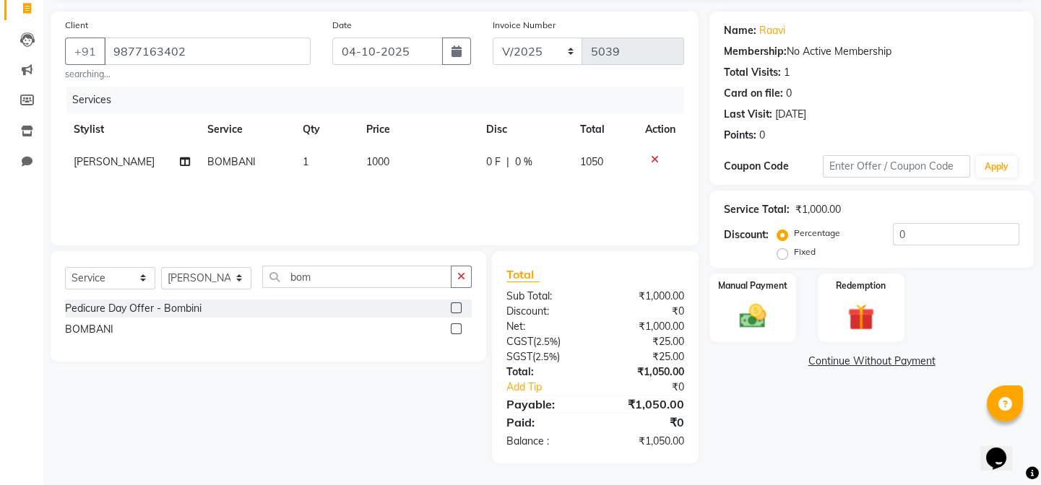
click at [379, 157] on span "1000" at bounding box center [377, 161] width 23 height 13
select select "90977"
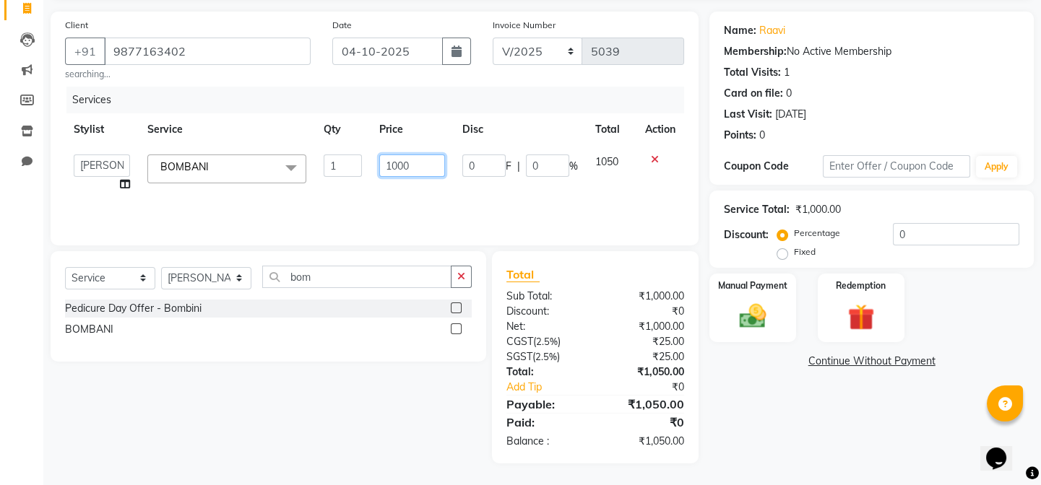
click at [412, 168] on input "1000" at bounding box center [412, 166] width 66 height 22
type input "1200"
click at [423, 184] on div "Services Stylist Service Qty Price Disc Total Action Chiru [PERSON_NAME] [PERSO…" at bounding box center [374, 159] width 619 height 144
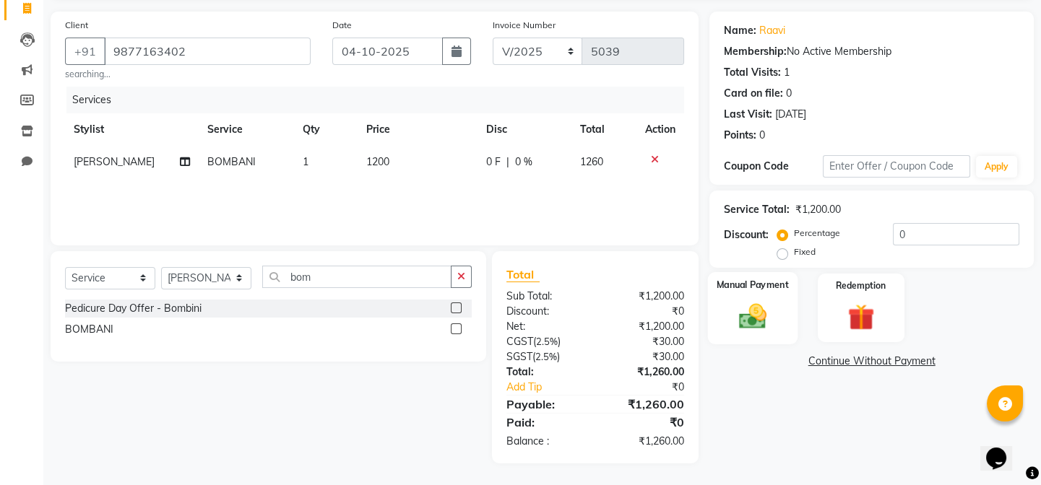
click at [766, 303] on img at bounding box center [752, 317] width 45 height 32
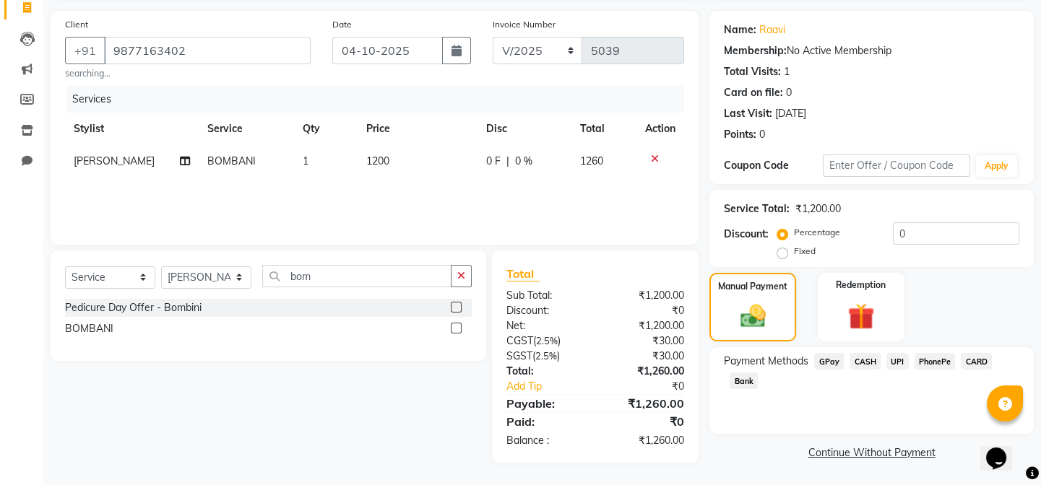
click at [969, 363] on span "CARD" at bounding box center [976, 361] width 31 height 17
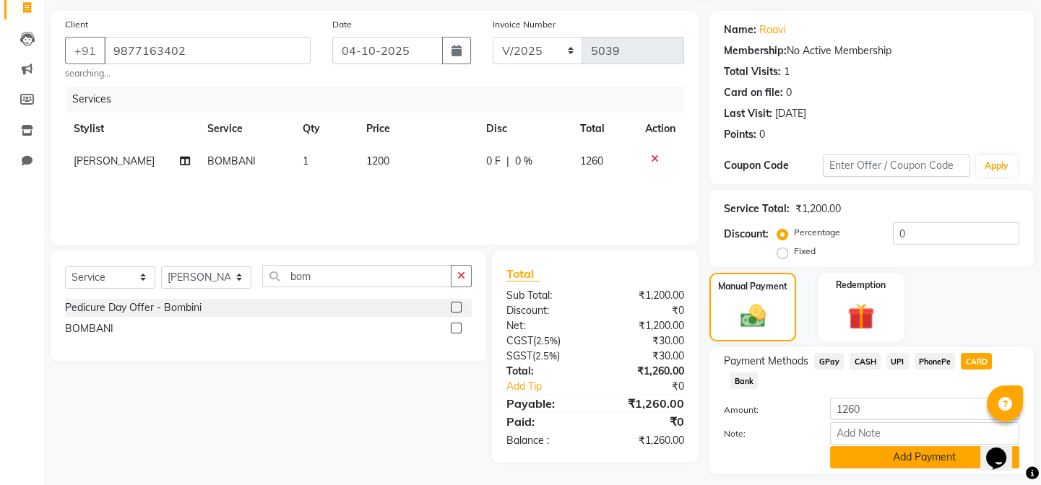
click at [932, 453] on button "Add Payment" at bounding box center [924, 457] width 189 height 22
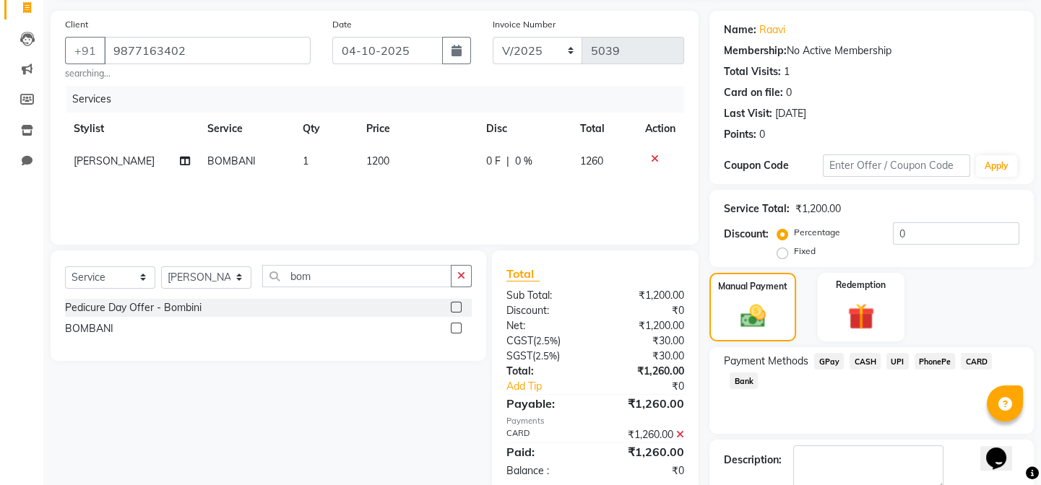
scroll to position [178, 0]
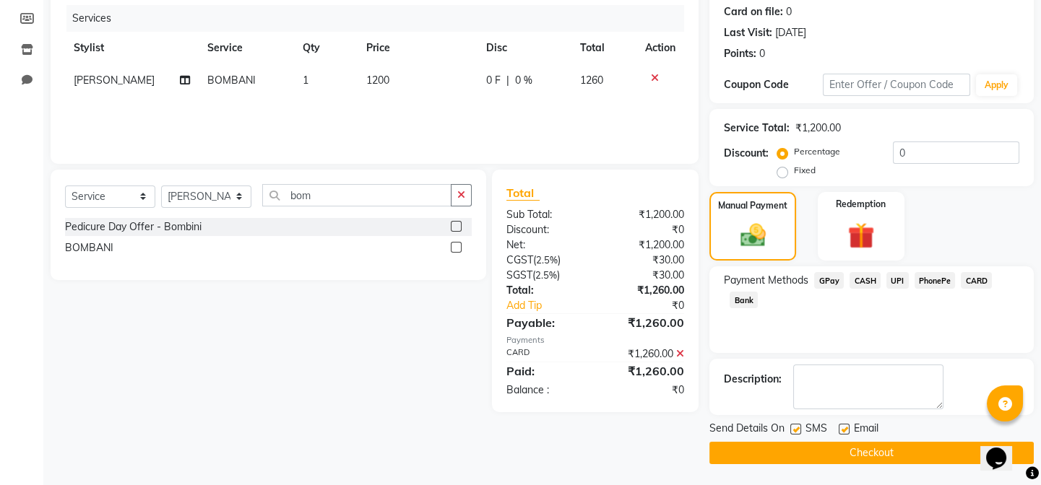
click at [982, 279] on span "CARD" at bounding box center [976, 280] width 31 height 17
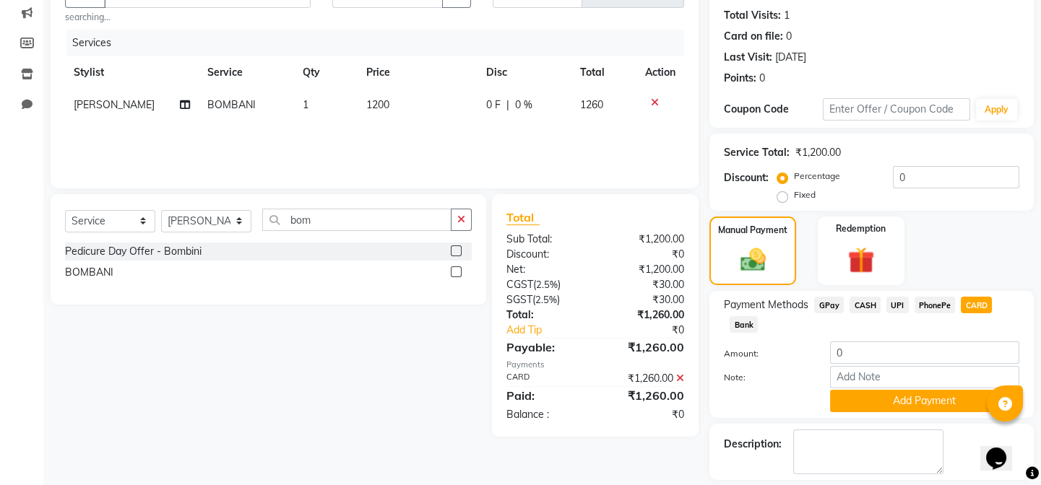
scroll to position [219, 0]
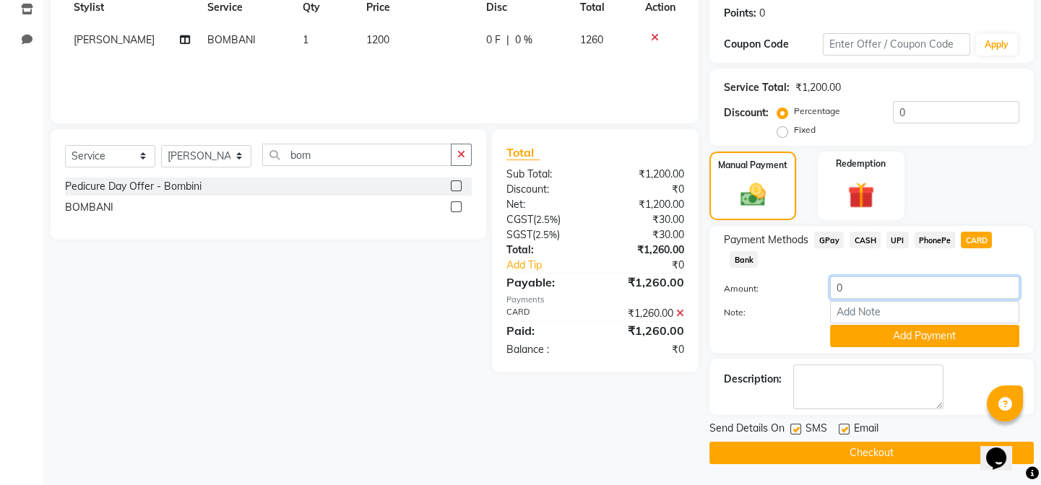
click at [880, 287] on input "0" at bounding box center [924, 288] width 189 height 22
click at [905, 444] on button "Checkout" at bounding box center [871, 453] width 324 height 22
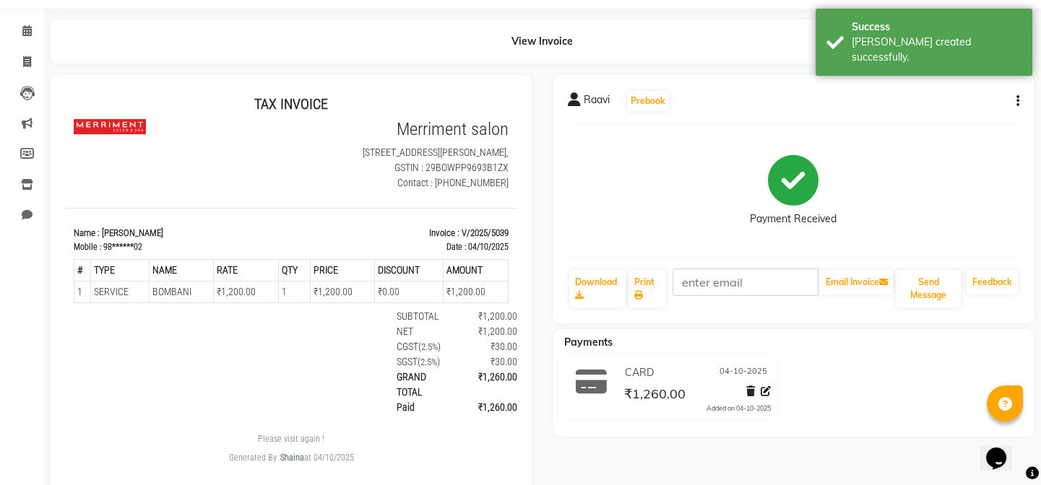
scroll to position [82, 0]
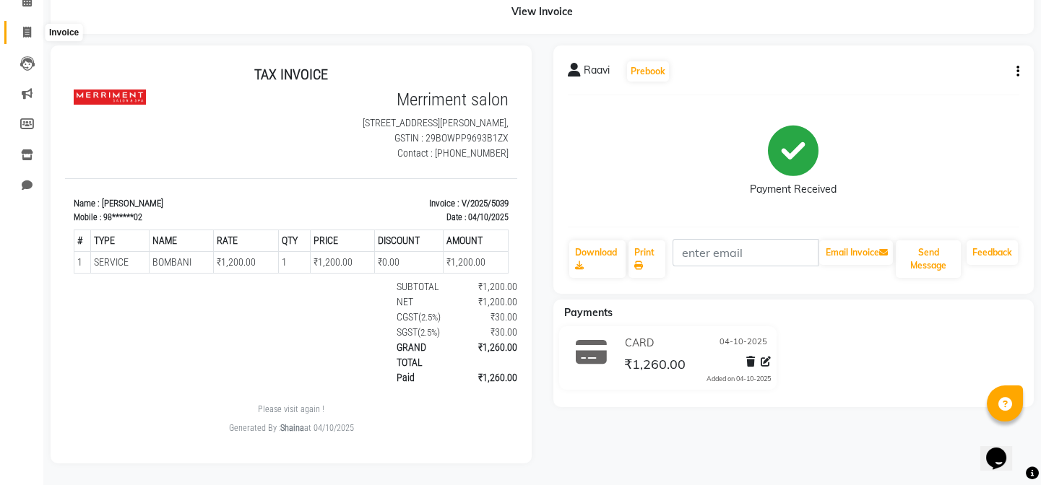
click at [23, 27] on icon at bounding box center [27, 32] width 8 height 11
select select "service"
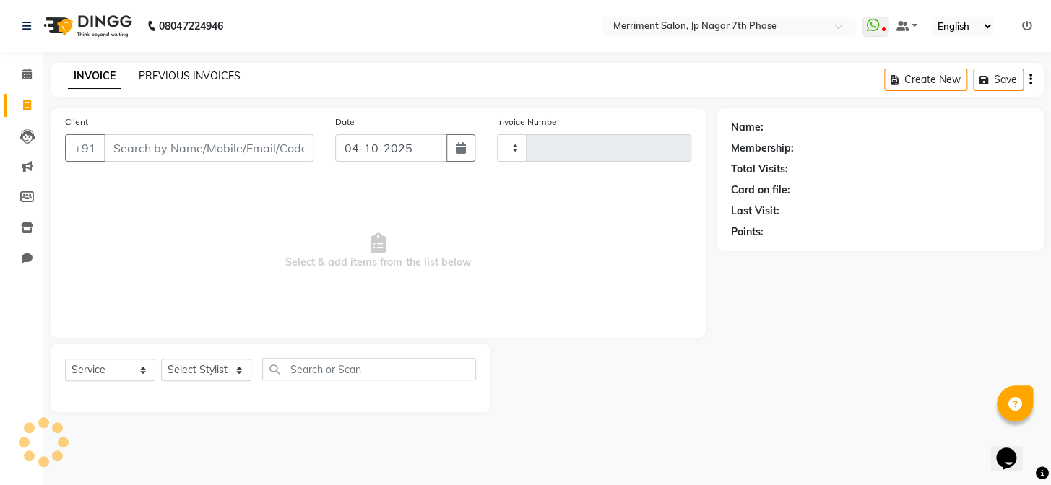
click at [156, 72] on link "PREVIOUS INVOICES" at bounding box center [190, 75] width 102 height 13
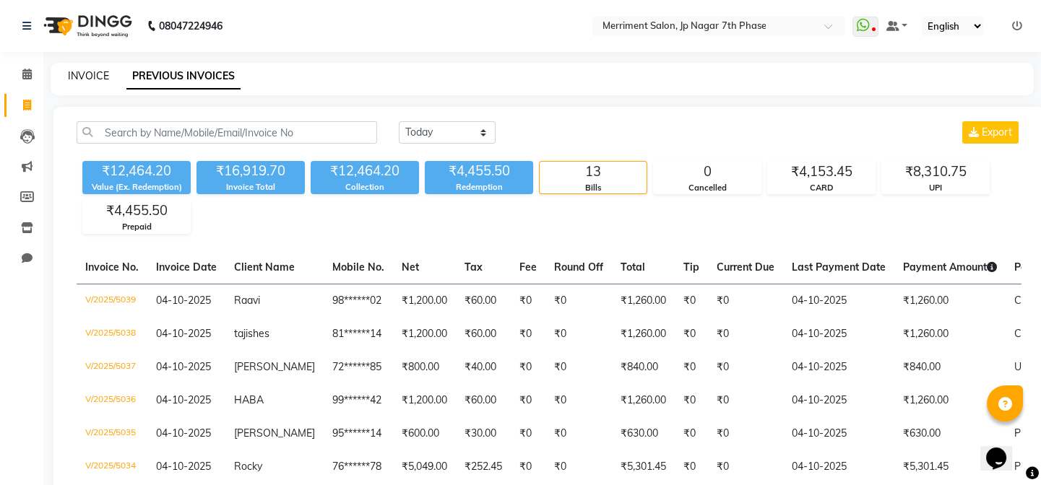
click at [94, 79] on link "INVOICE" at bounding box center [88, 75] width 41 height 13
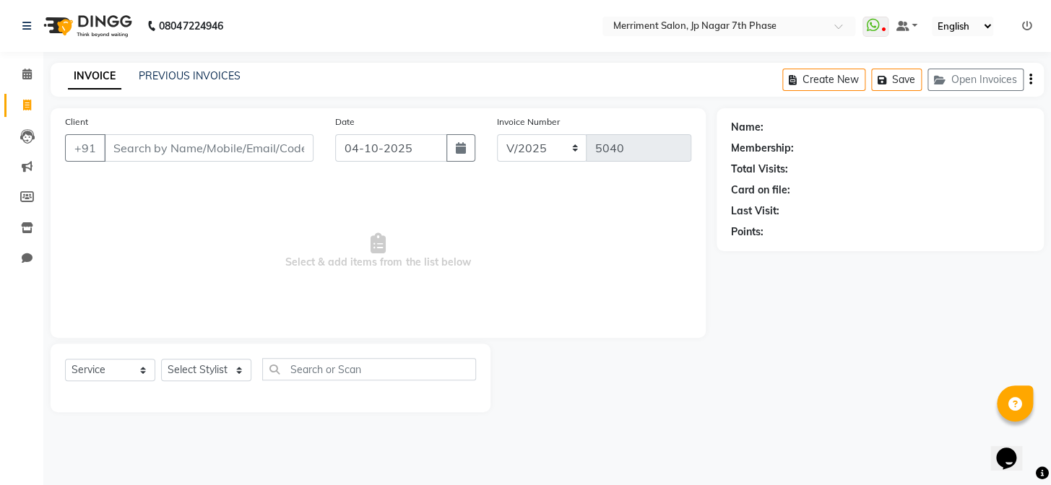
select select "package"
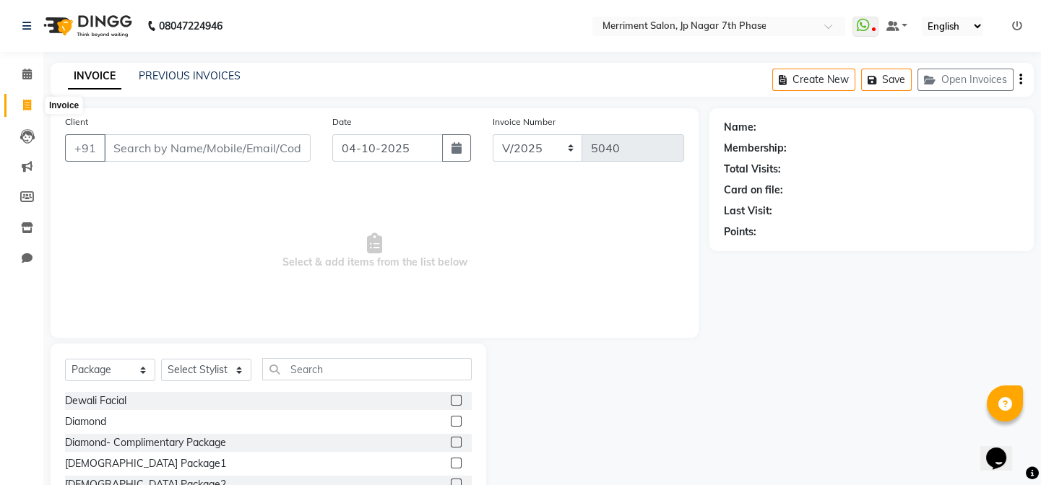
click at [33, 105] on span at bounding box center [26, 106] width 25 height 17
select select "service"
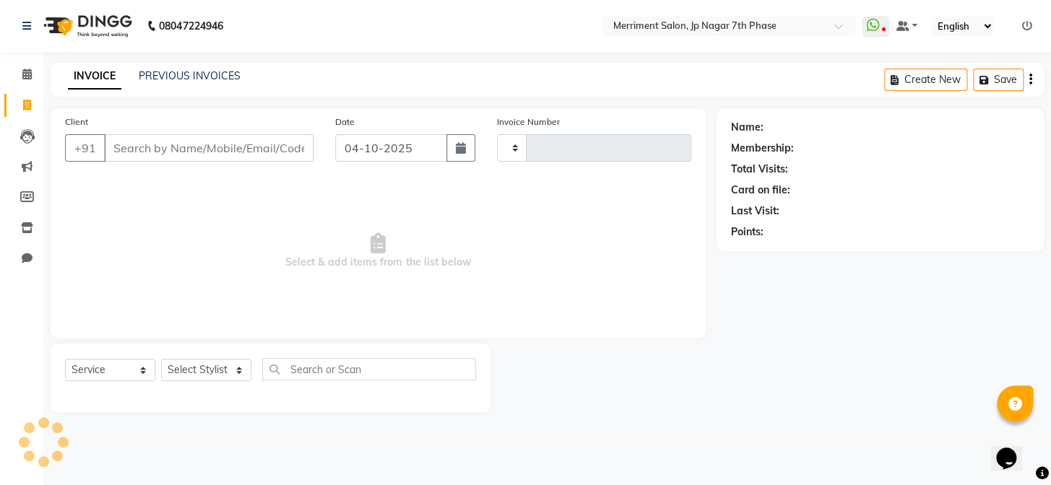
type input "5040"
select select "4110"
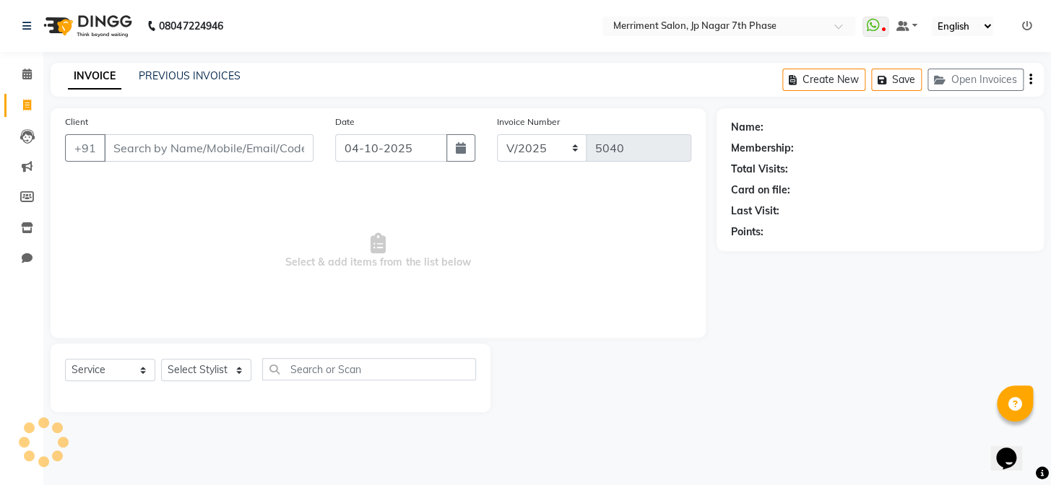
select select "package"
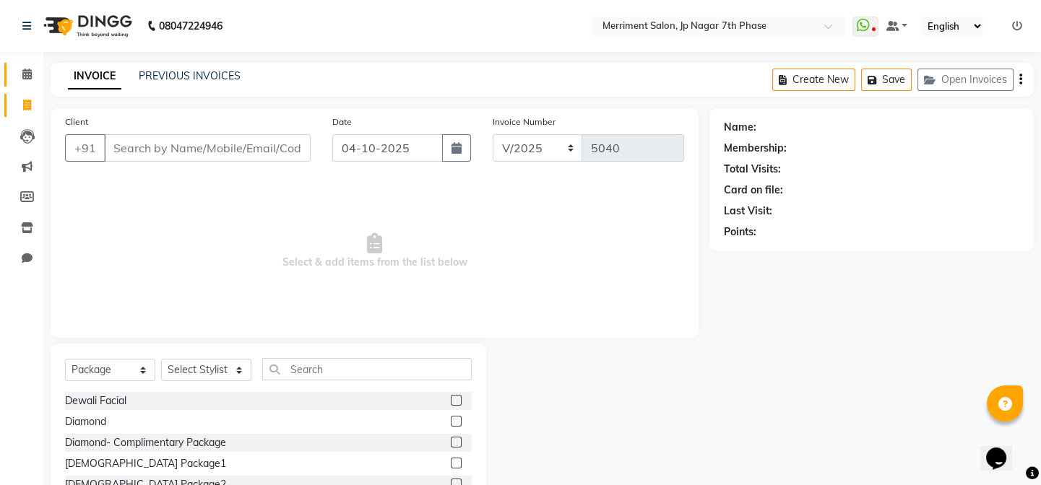
click at [25, 72] on icon at bounding box center [26, 74] width 9 height 11
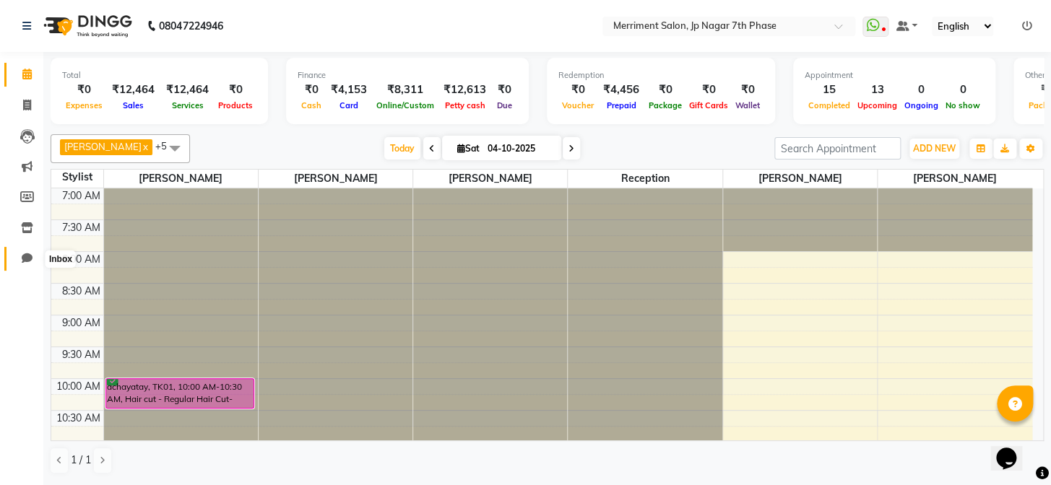
click at [25, 256] on icon at bounding box center [27, 258] width 11 height 11
select select "100"
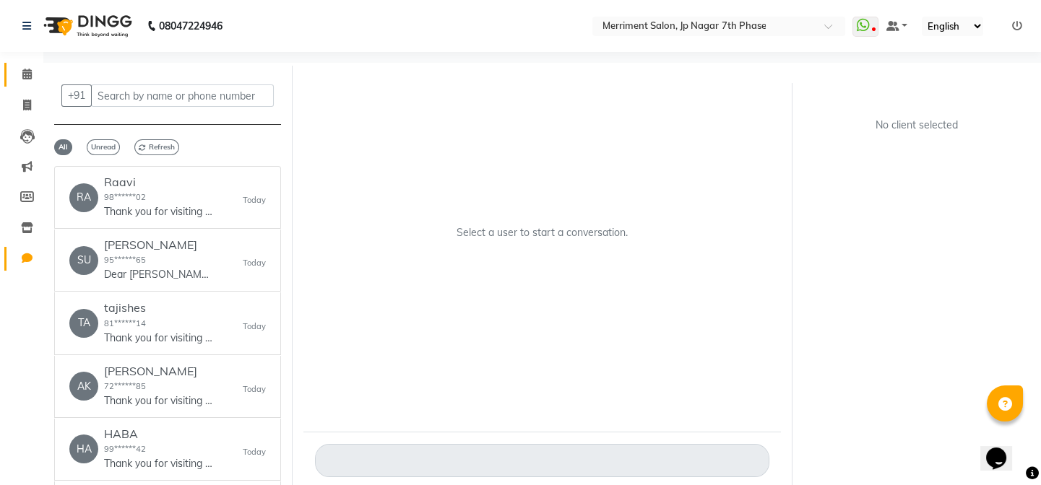
click at [31, 72] on icon at bounding box center [26, 74] width 9 height 11
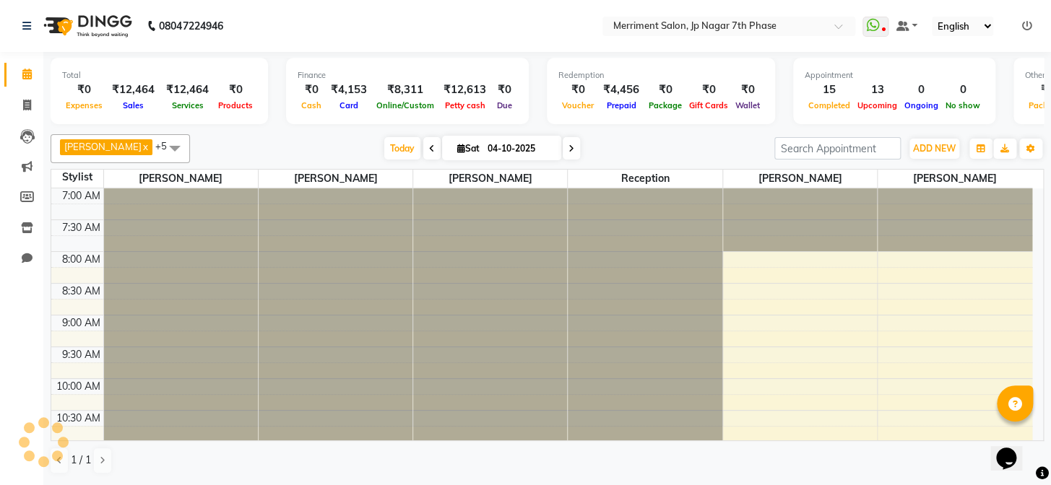
scroll to position [670, 0]
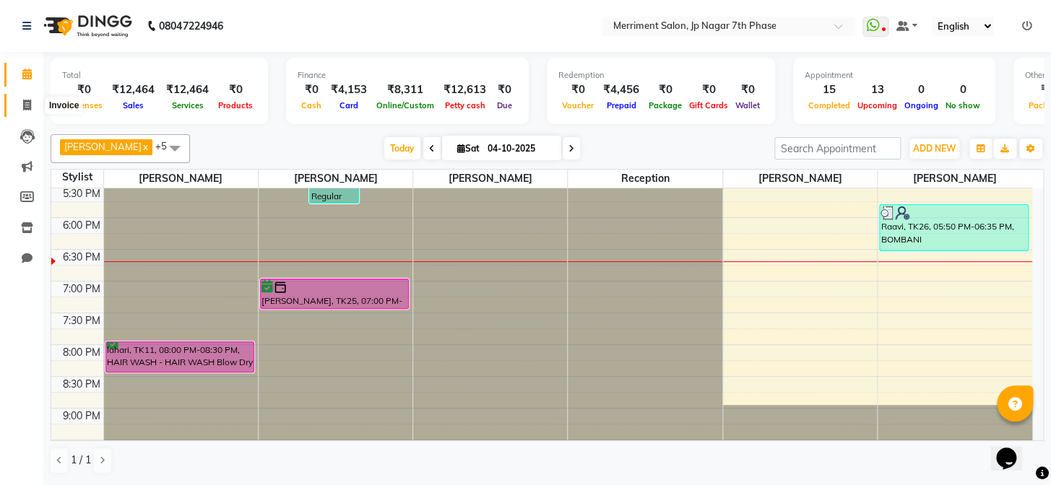
click at [24, 98] on span at bounding box center [26, 106] width 25 height 17
select select "service"
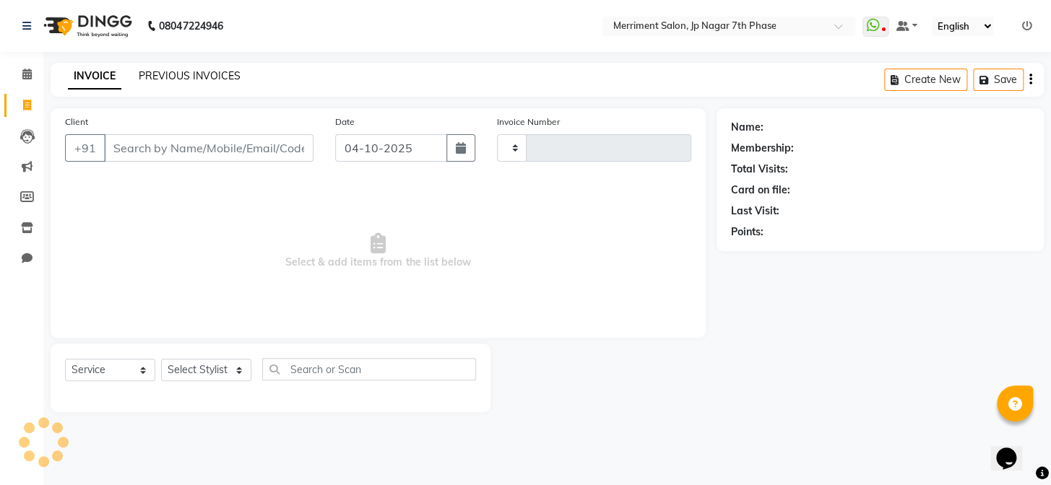
type input "5040"
select select "4110"
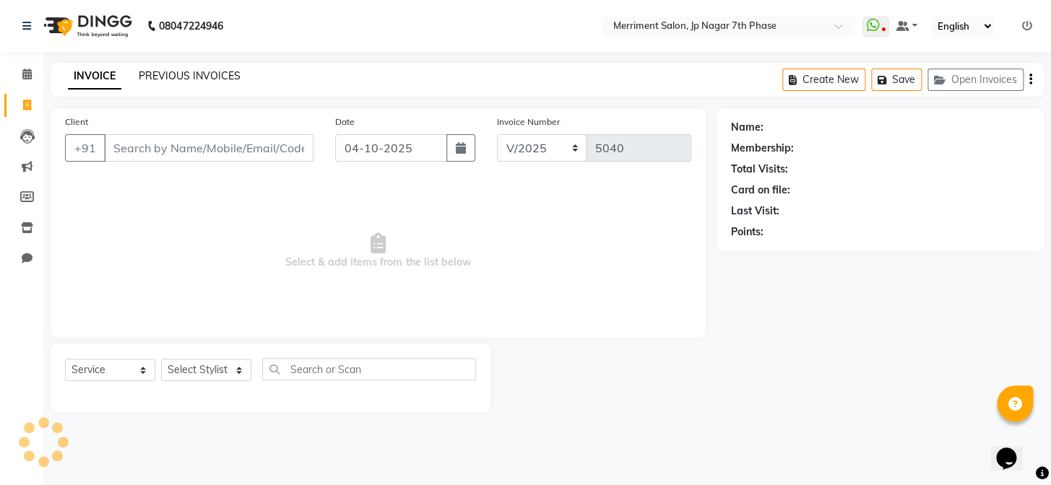
click at [158, 77] on link "PREVIOUS INVOICES" at bounding box center [190, 75] width 102 height 13
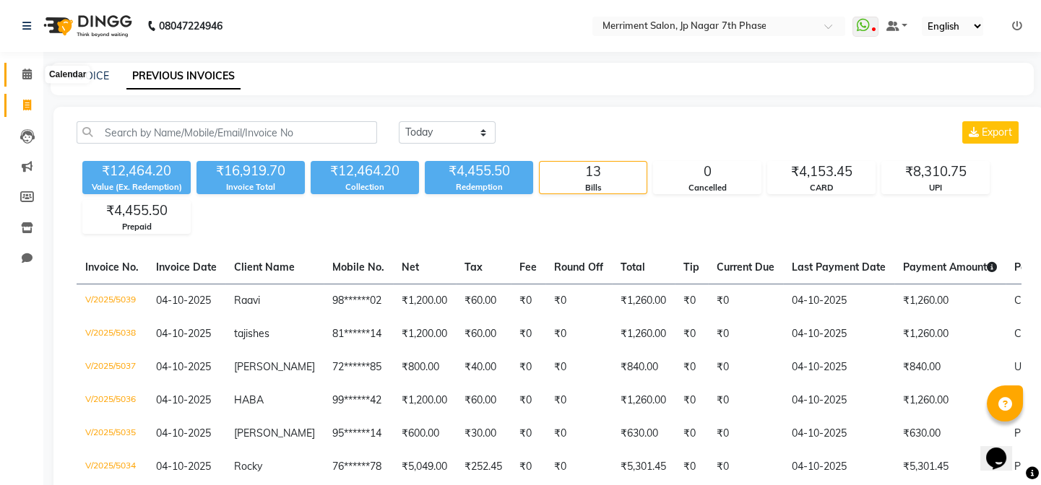
click at [29, 76] on icon at bounding box center [26, 74] width 9 height 11
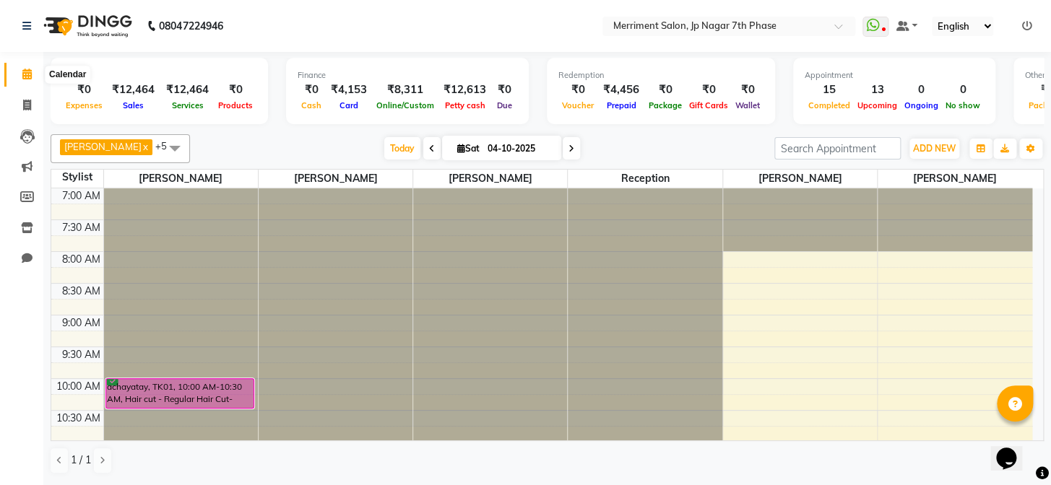
click at [22, 69] on icon at bounding box center [26, 74] width 9 height 11
click at [38, 258] on span at bounding box center [26, 259] width 25 height 17
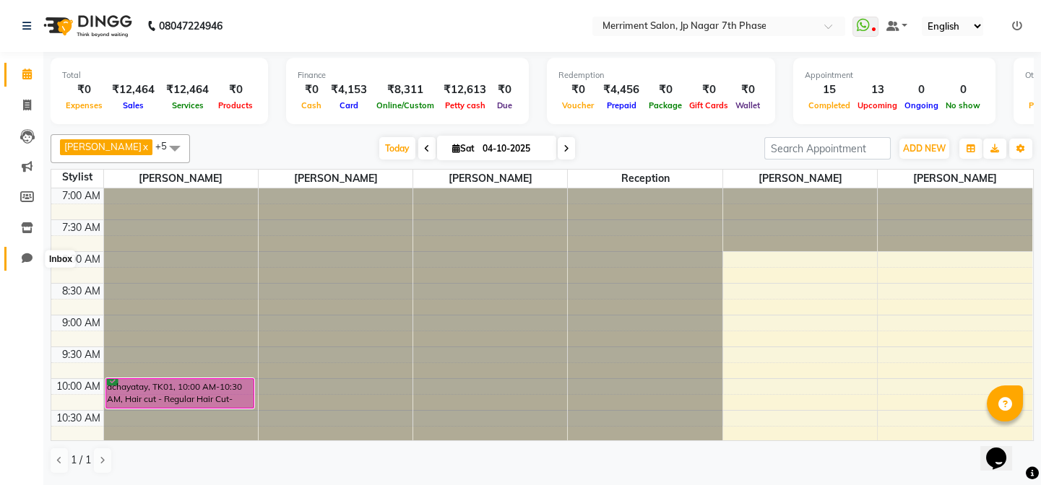
select select "100"
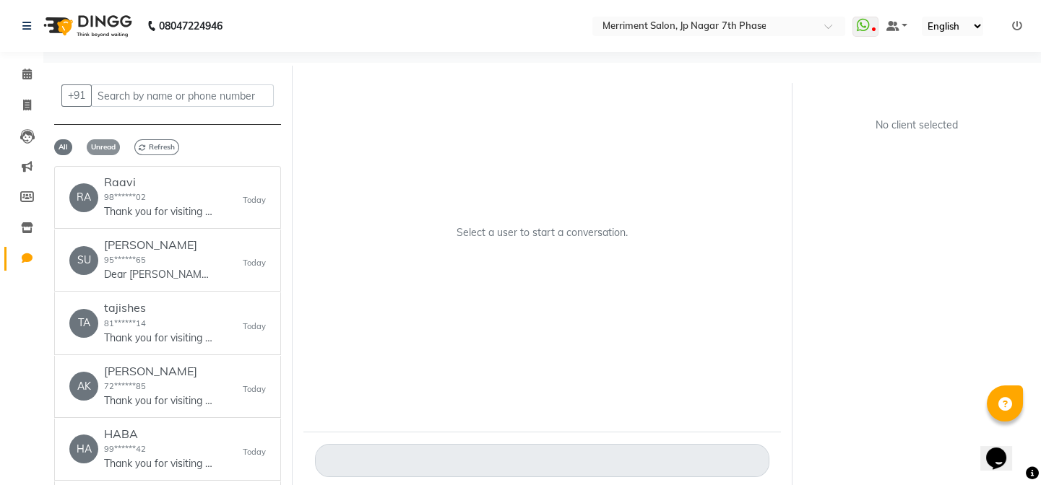
click at [103, 147] on span "Unread" at bounding box center [103, 147] width 33 height 16
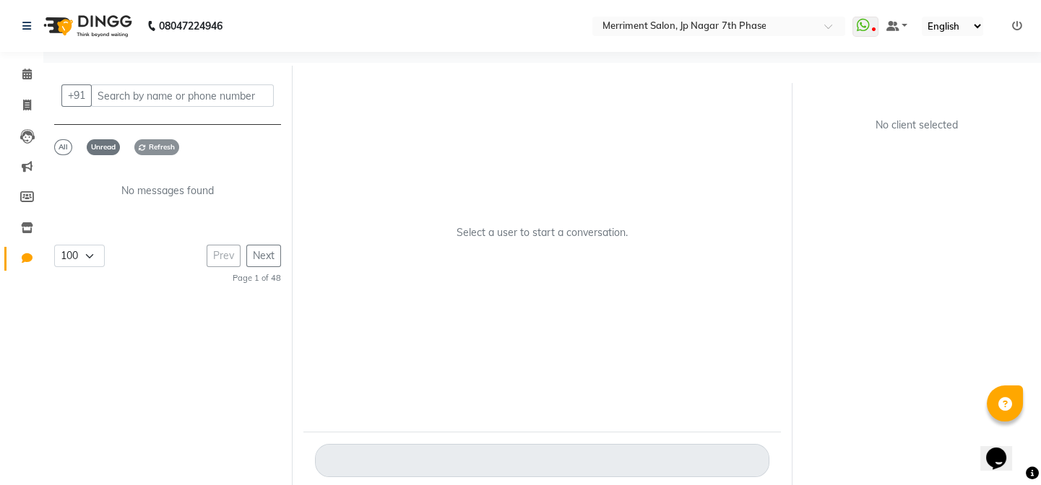
click at [156, 148] on span "Refresh" at bounding box center [156, 147] width 45 height 16
click at [63, 147] on span "All" at bounding box center [63, 147] width 18 height 16
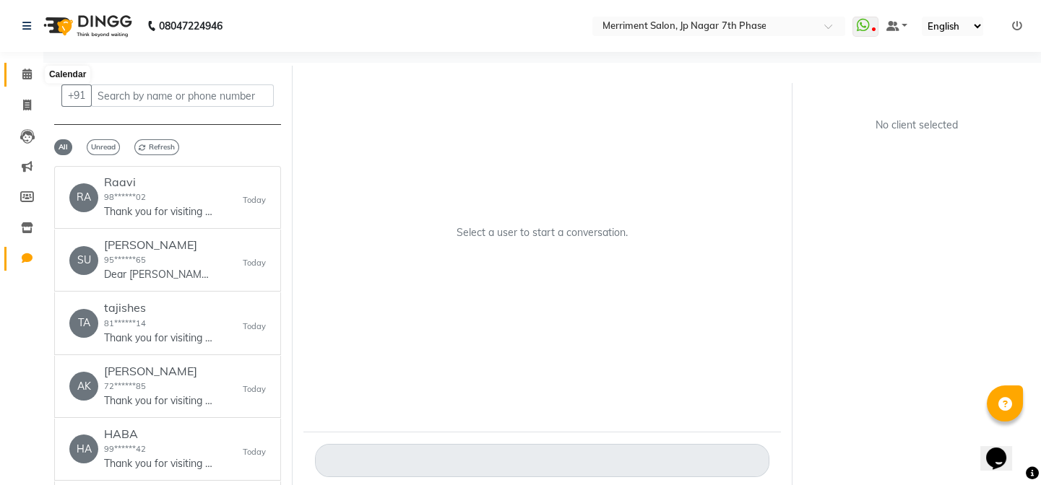
click at [26, 72] on icon at bounding box center [26, 74] width 9 height 11
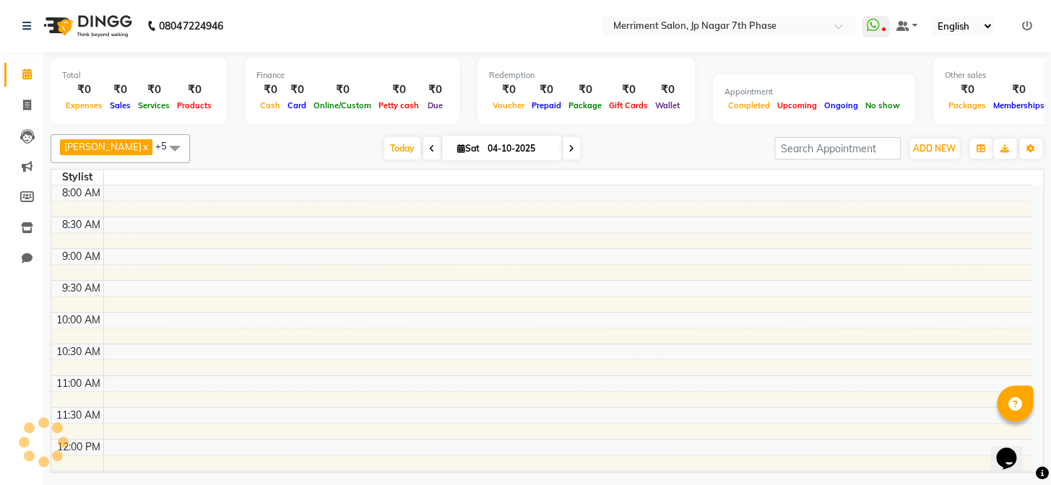
click at [1024, 23] on icon at bounding box center [1027, 26] width 10 height 10
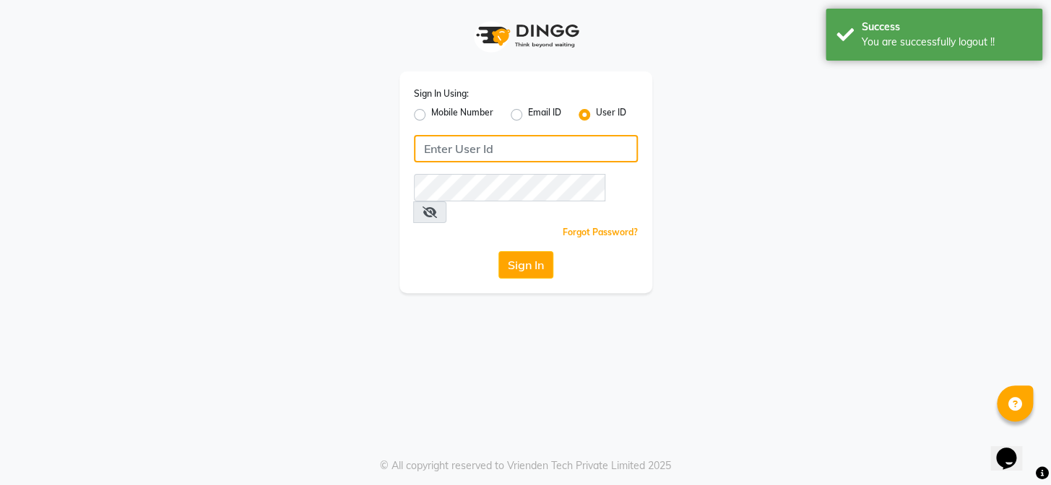
type input "8095494648"
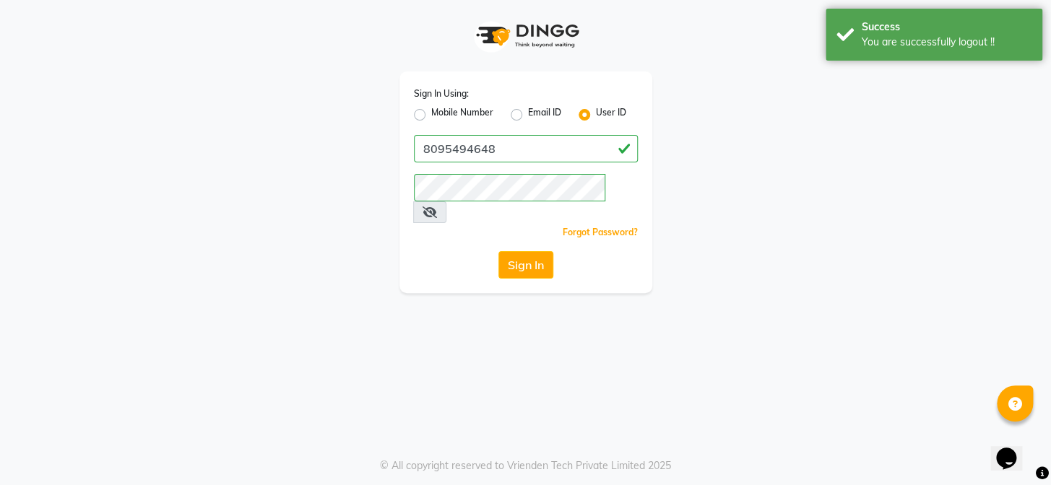
click at [431, 116] on label "Mobile Number" at bounding box center [462, 114] width 62 height 17
click at [431, 116] on input "Mobile Number" at bounding box center [435, 110] width 9 height 9
radio input "true"
radio input "false"
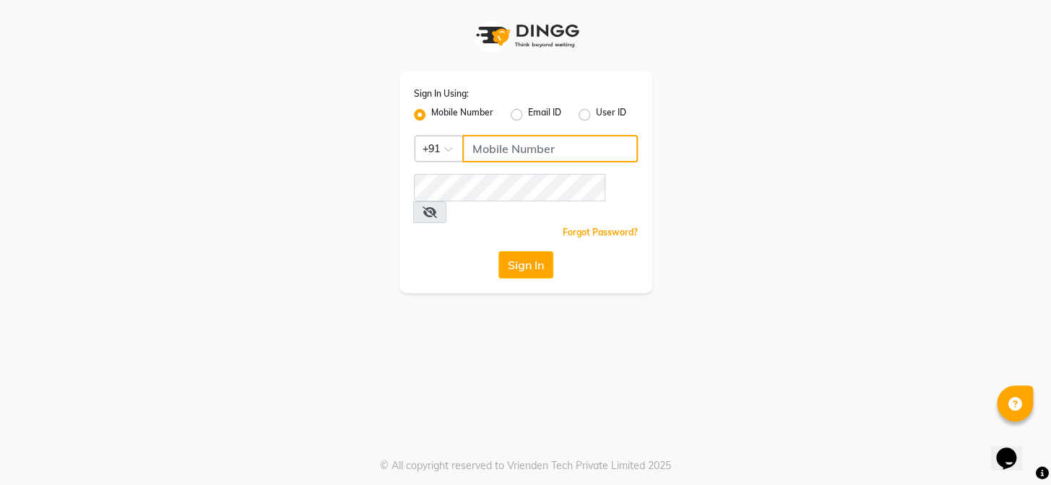
click at [566, 148] on input "Username" at bounding box center [550, 148] width 176 height 27
type input "7795472299"
drag, startPoint x: 910, startPoint y: 441, endPoint x: 744, endPoint y: 350, distance: 189.1
click at [901, 431] on div "Sign In Using: Mobile Number Email ID User ID Country Code × [PHONE_NUMBER] Rem…" at bounding box center [525, 242] width 1051 height 485
click at [509, 251] on button "Sign In" at bounding box center [525, 264] width 55 height 27
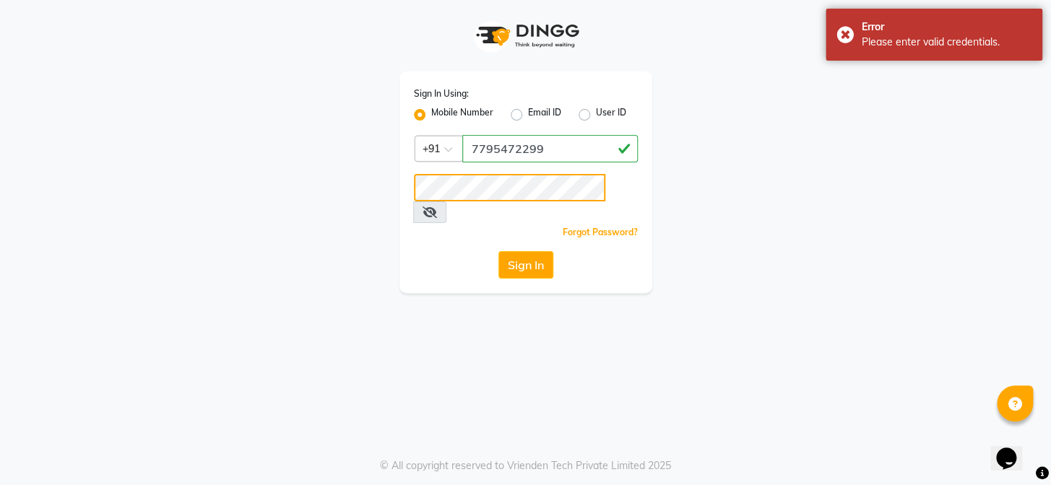
click at [20, 221] on app-login "Sign In Using: Mobile Number Email ID User ID Country Code × [PHONE_NUMBER] Rem…" at bounding box center [525, 146] width 1051 height 293
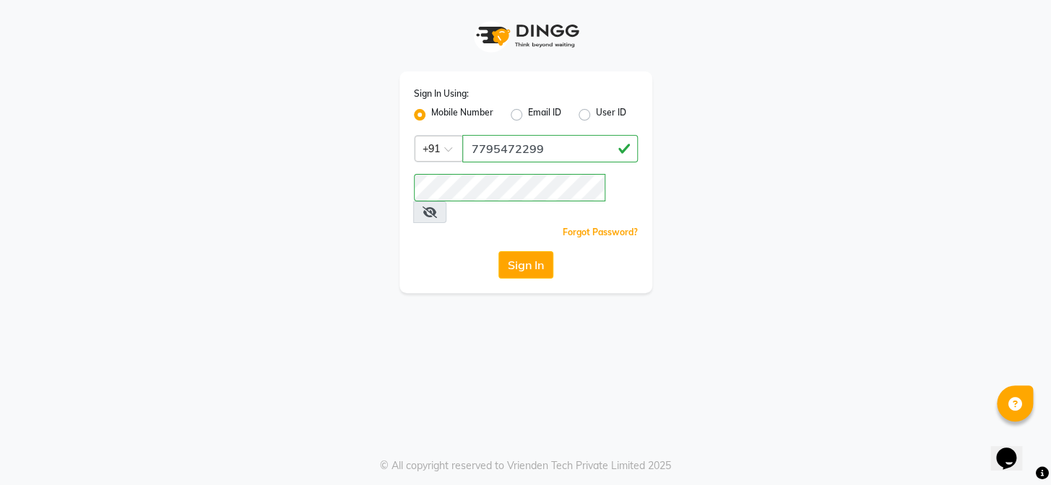
click at [510, 346] on div "Sign In Using: Mobile Number Email ID User ID Country Code × [PHONE_NUMBER] Rem…" at bounding box center [525, 242] width 1051 height 485
click at [513, 251] on button "Sign In" at bounding box center [525, 264] width 55 height 27
